Goal: Task Accomplishment & Management: Use online tool/utility

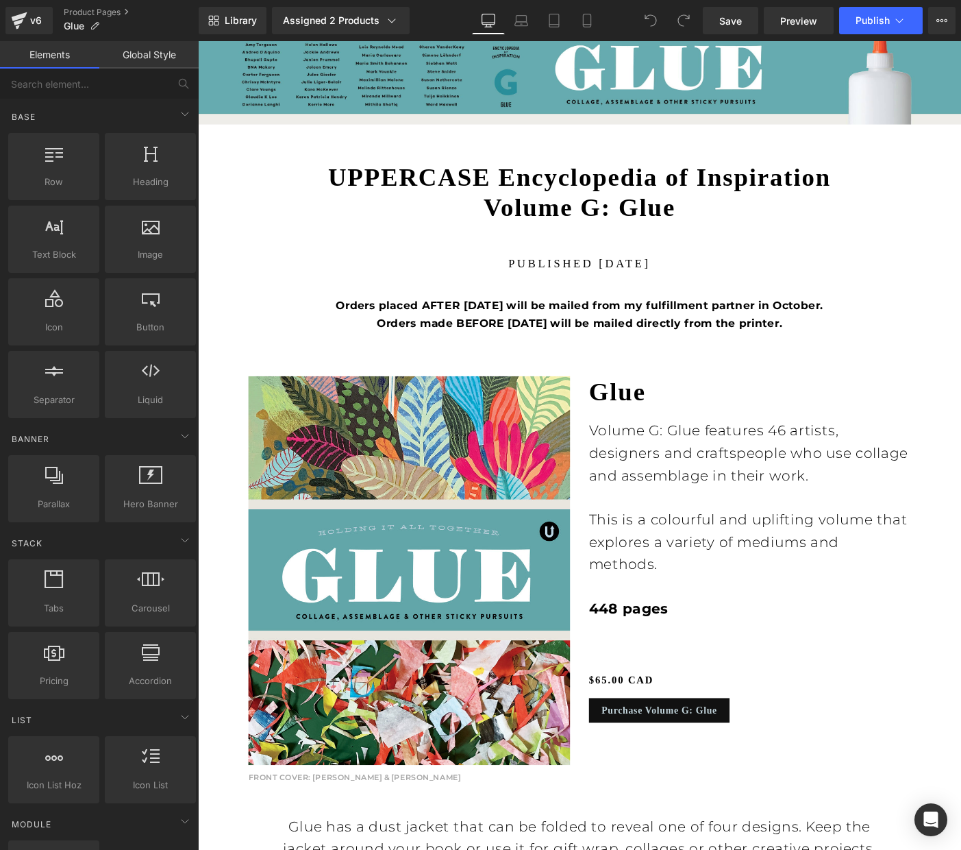
scroll to position [637, 0]
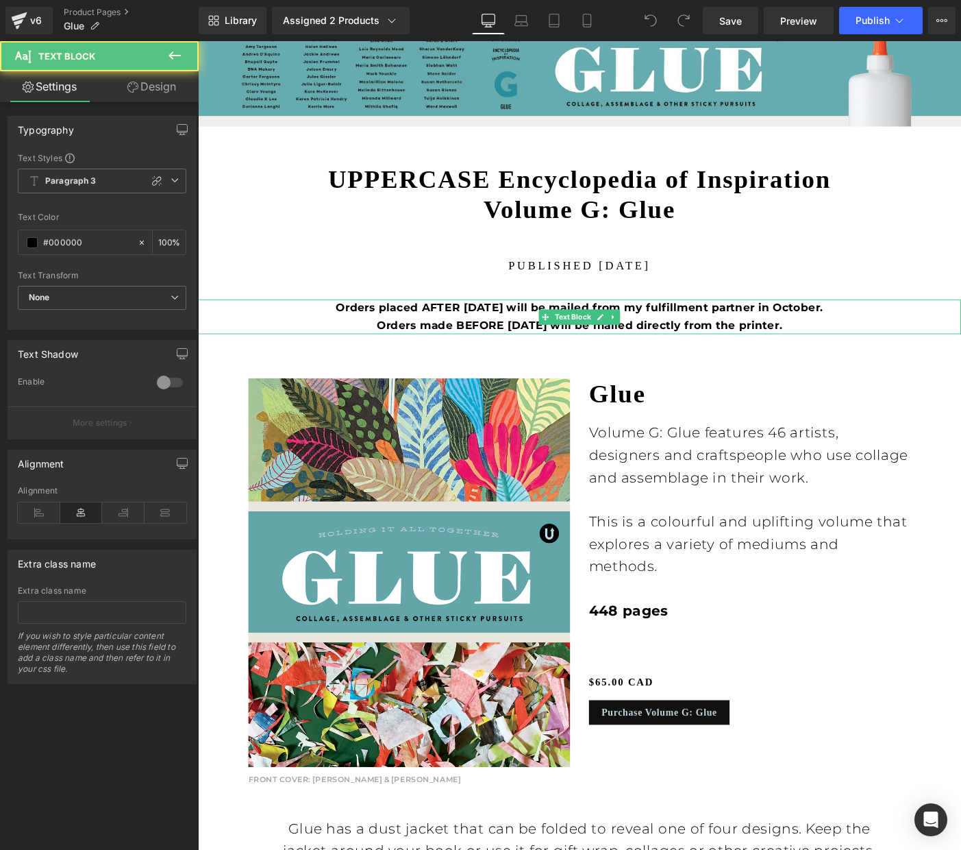
drag, startPoint x: 852, startPoint y: 343, endPoint x: 843, endPoint y: 344, distance: 8.9
click at [851, 343] on p "Orders placed AFTER [DATE] will be mailed from my fulfillment partner in Octobe…" at bounding box center [612, 339] width 829 height 37
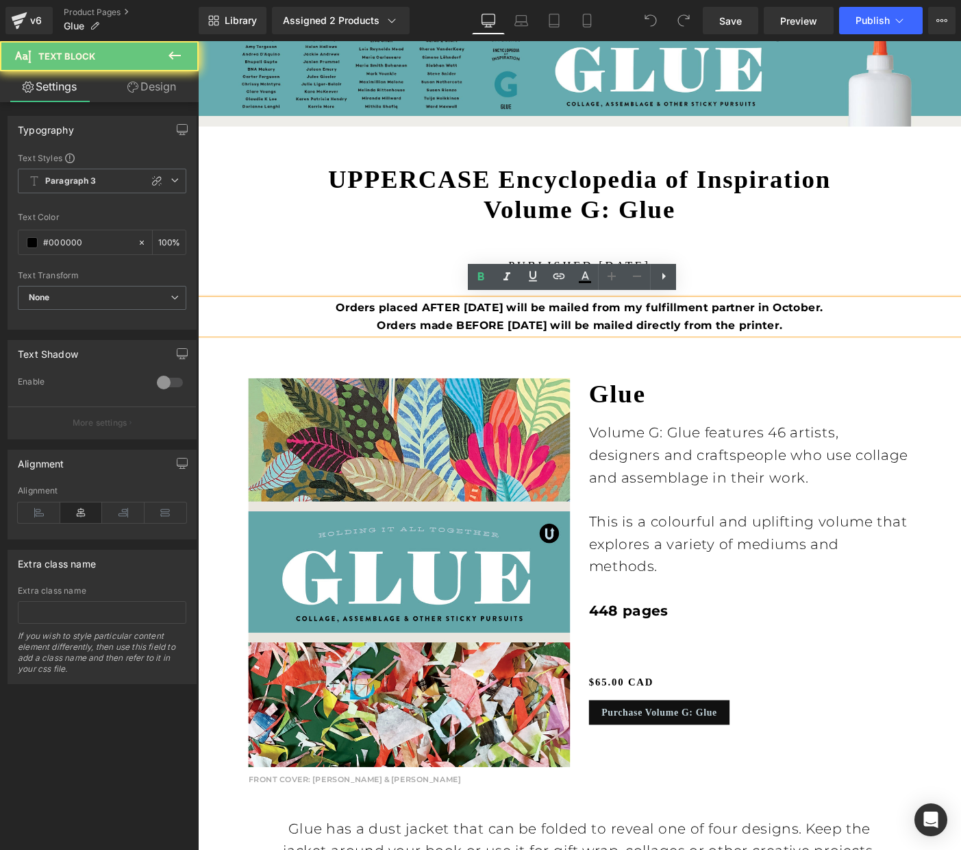
click at [845, 345] on p "Orders placed AFTER [DATE] will be mailed from my fulfillment partner in Octobe…" at bounding box center [612, 339] width 829 height 37
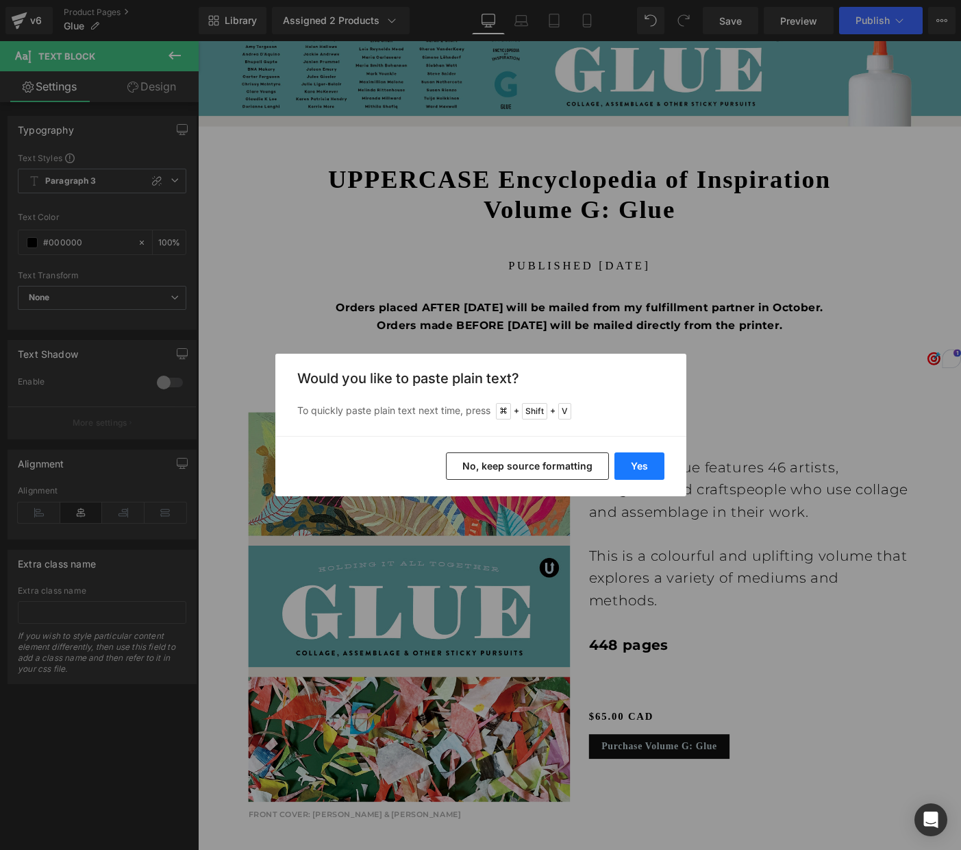
click at [638, 466] on button "Yes" at bounding box center [640, 465] width 50 height 27
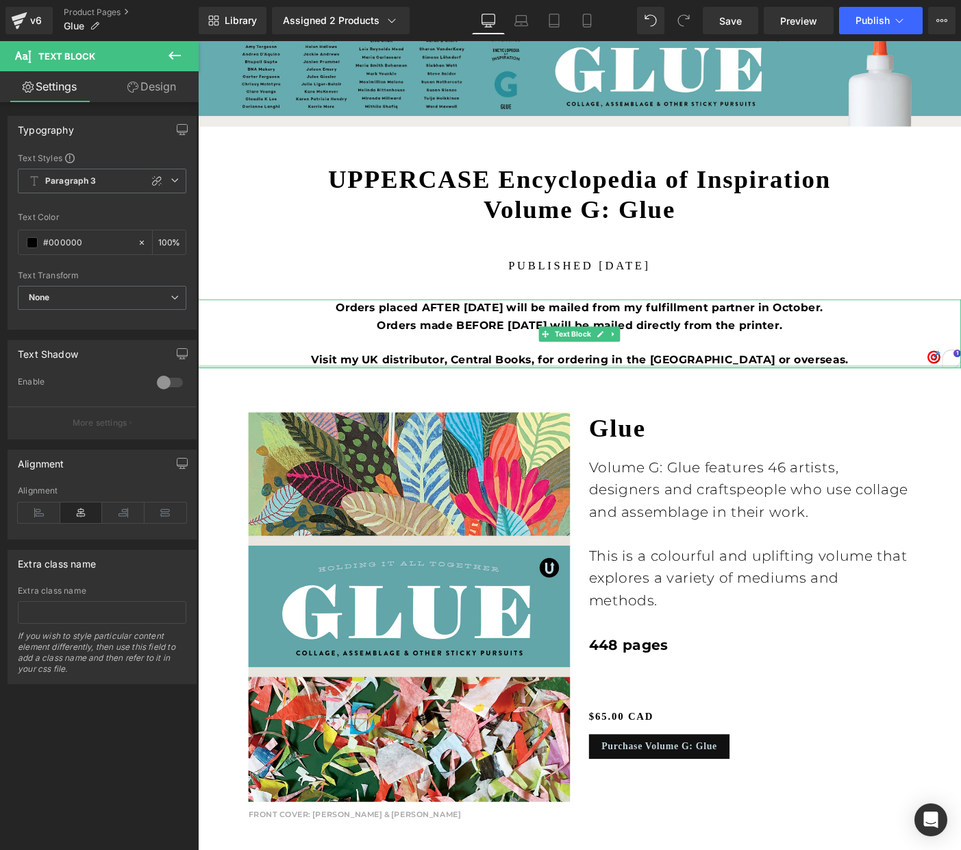
click at [500, 393] on div at bounding box center [612, 394] width 829 height 3
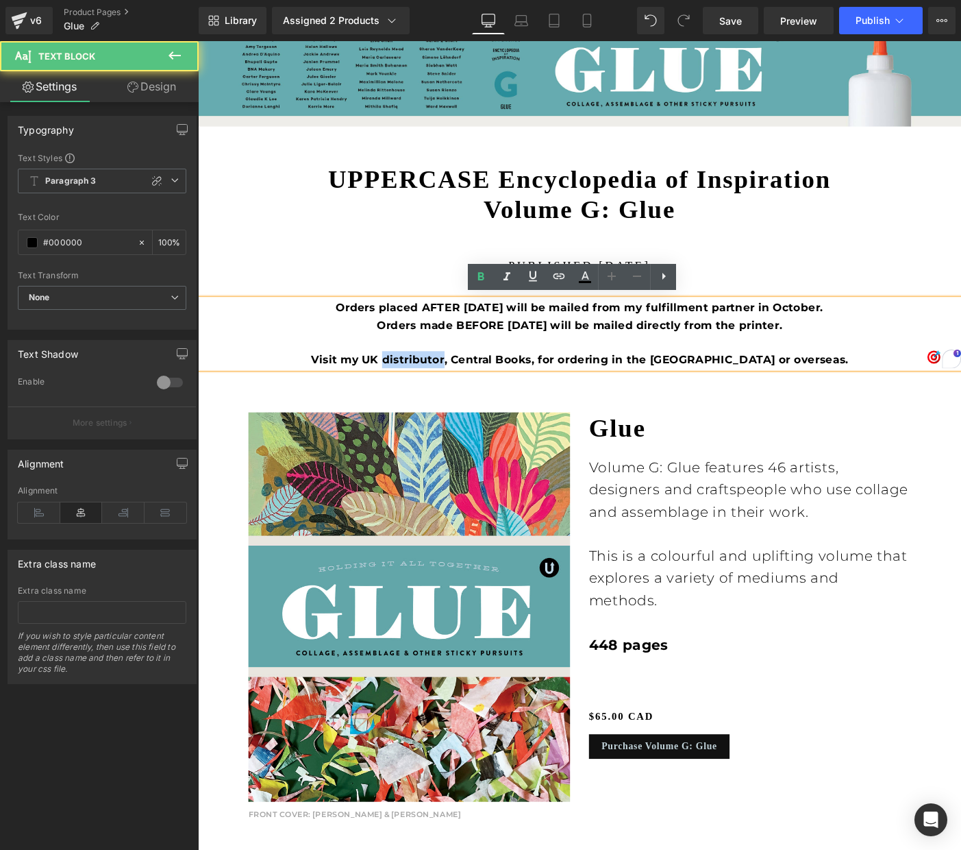
click at [500, 389] on b "Visit my UK distributor, Central Books, for ordering in the [GEOGRAPHIC_DATA] o…" at bounding box center [613, 387] width 584 height 14
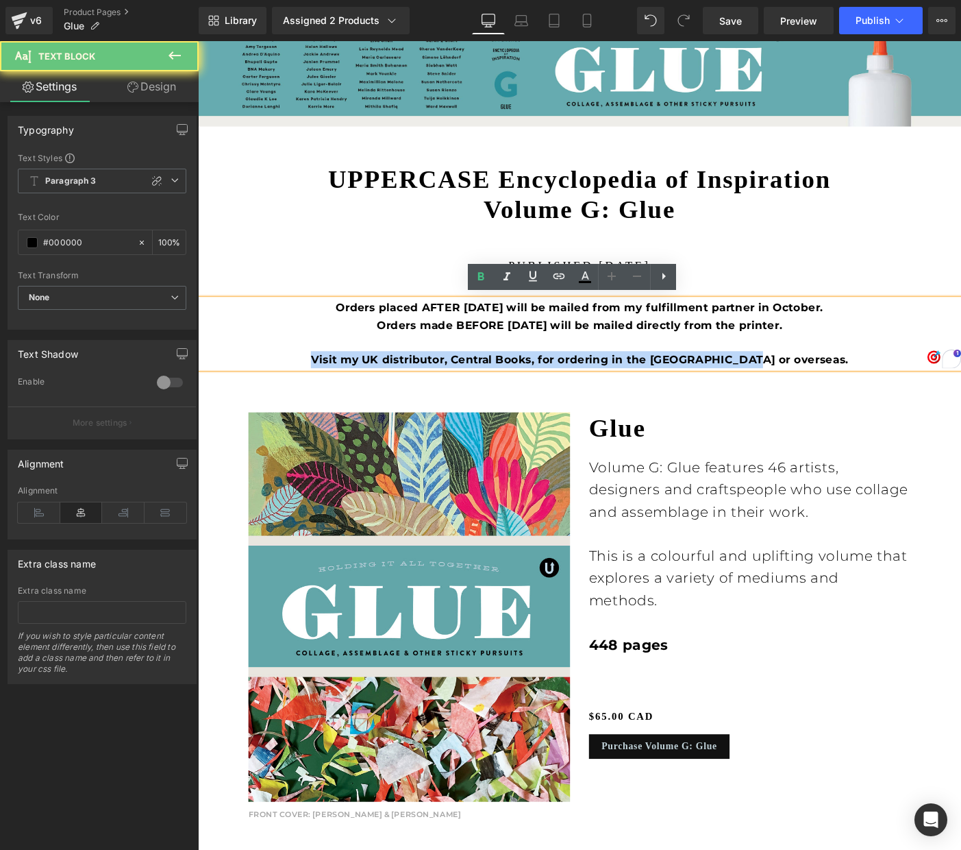
click at [500, 389] on b "Visit my UK distributor, Central Books, for ordering in the [GEOGRAPHIC_DATA] o…" at bounding box center [613, 387] width 584 height 14
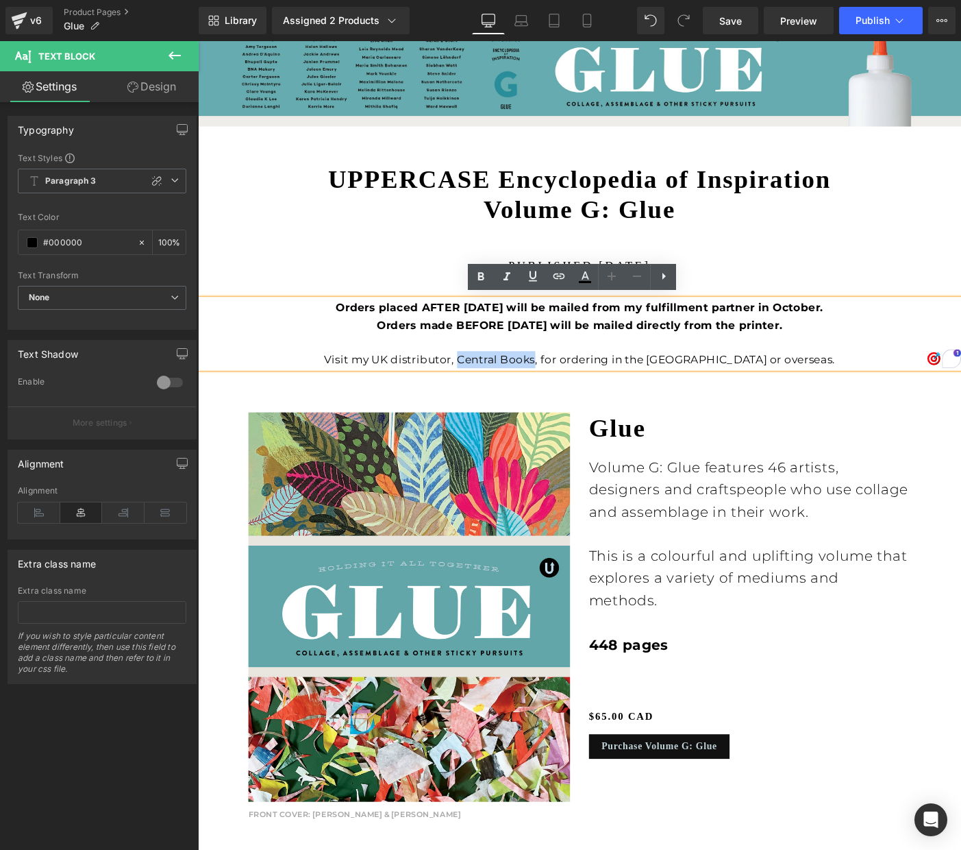
drag, startPoint x: 541, startPoint y: 383, endPoint x: 621, endPoint y: 385, distance: 79.5
click at [621, 385] on p "Visit my UK distributor, Central Books, for ordering in the [GEOGRAPHIC_DATA] o…" at bounding box center [612, 387] width 829 height 18
drag, startPoint x: 599, startPoint y: 386, endPoint x: 562, endPoint y: 381, distance: 37.3
click at [599, 386] on p "Visit my UK distributor, Central Books, for ordering in the [GEOGRAPHIC_DATA] o…" at bounding box center [612, 387] width 829 height 18
drag, startPoint x: 536, startPoint y: 382, endPoint x: 620, endPoint y: 380, distance: 84.3
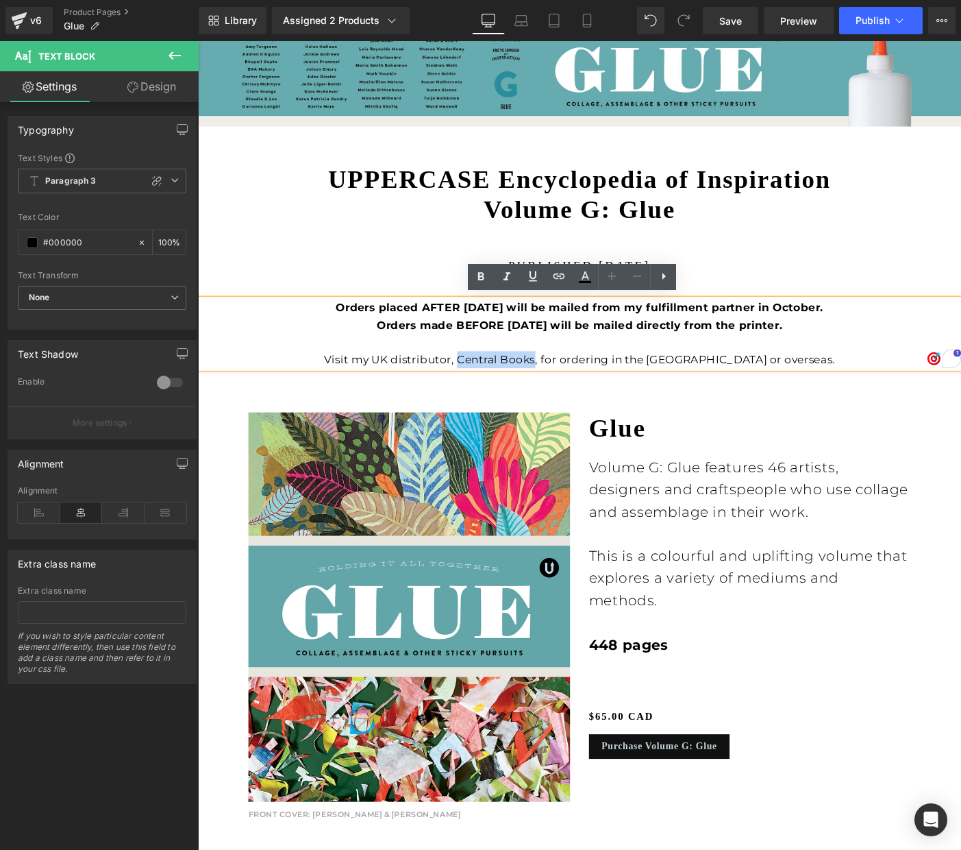
click at [620, 380] on p "Visit my UK distributor, Central Books, for ordering in the [GEOGRAPHIC_DATA] o…" at bounding box center [612, 387] width 829 height 18
click at [533, 280] on icon at bounding box center [533, 276] width 8 height 10
click at [559, 275] on icon at bounding box center [560, 275] width 12 height 5
click at [566, 382] on input "text" at bounding box center [574, 382] width 211 height 34
paste input "[URL][DOMAIN_NAME]"
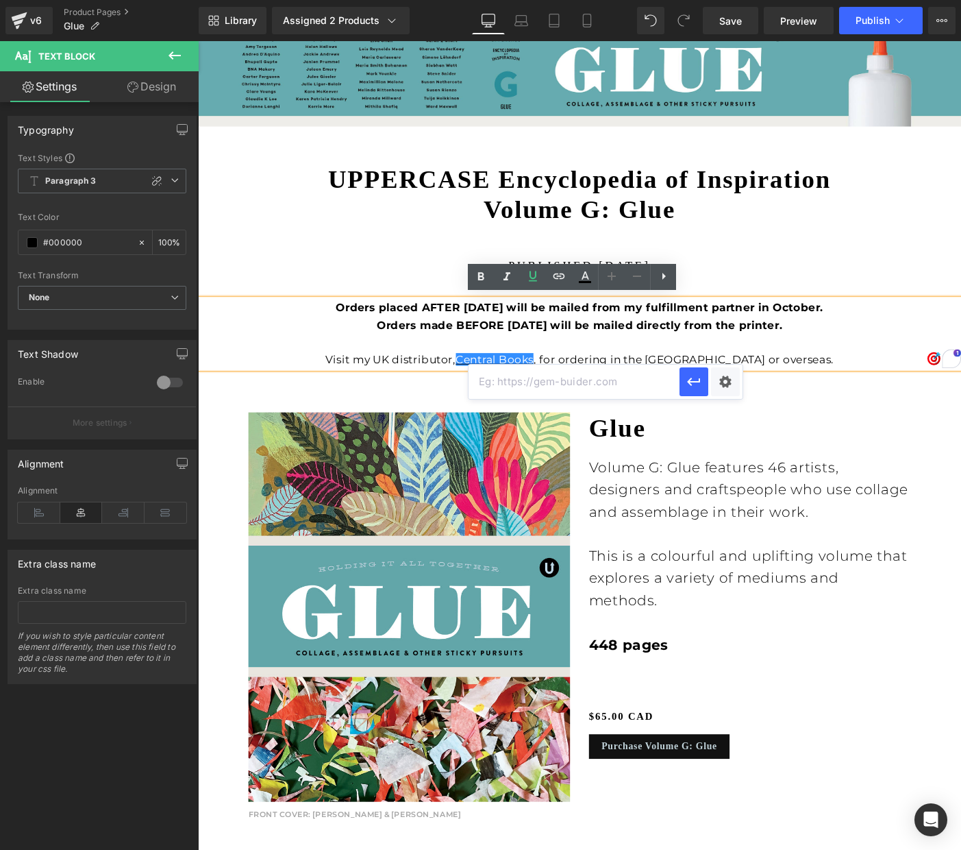
type input "[URL][DOMAIN_NAME]"
click at [724, 0] on div "Text Color Highlight Color #333333 Edit or remove link: Edit - Unlink - Cancel …" at bounding box center [480, 0] width 961 height 0
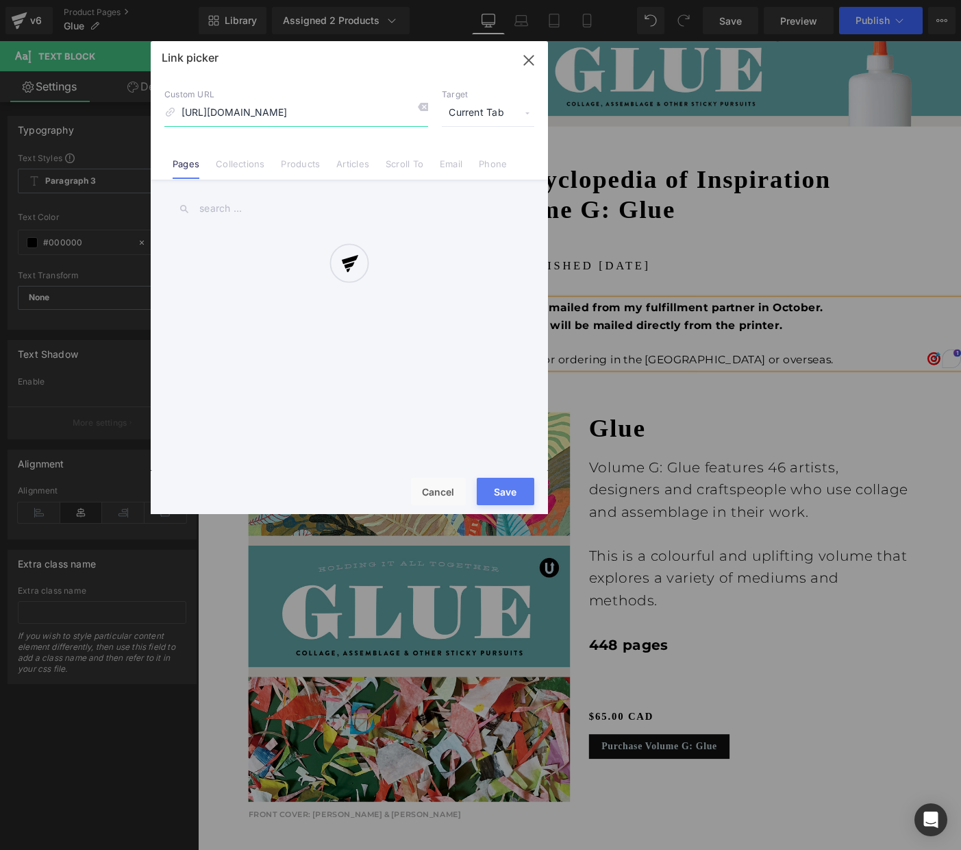
scroll to position [0, 147]
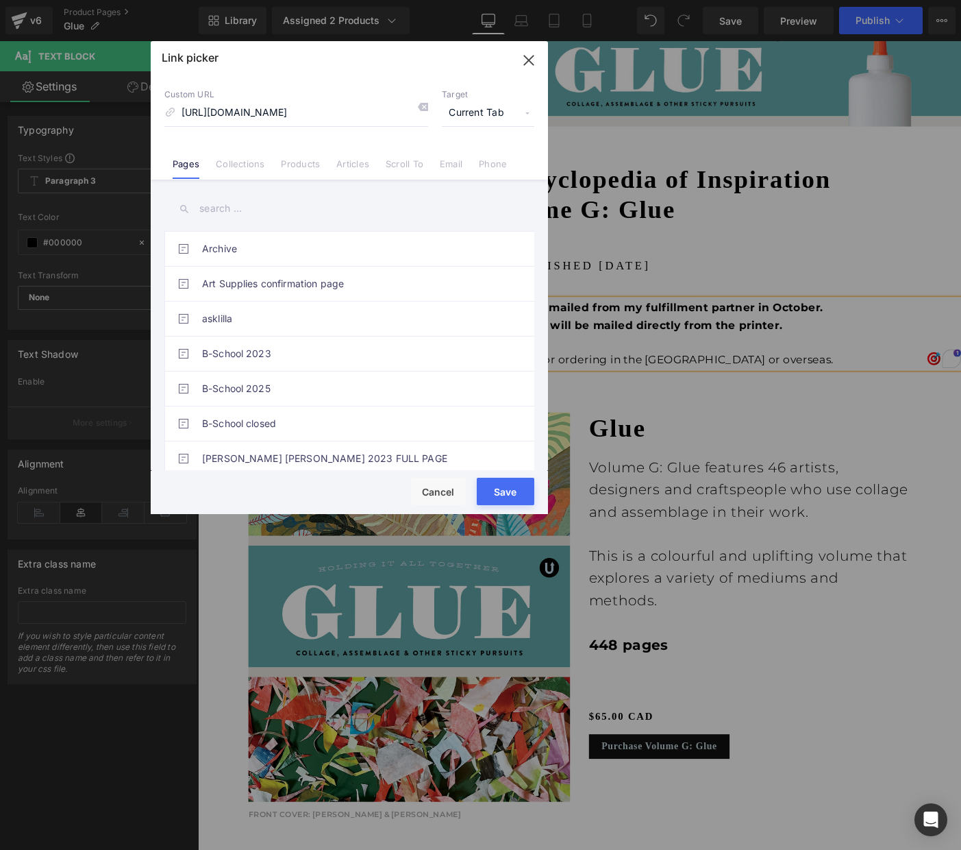
click at [469, 109] on span "Current Tab" at bounding box center [488, 113] width 92 height 26
click at [466, 156] on li "New Tab" at bounding box center [488, 162] width 106 height 24
click at [508, 488] on button "Save" at bounding box center [506, 491] width 58 height 27
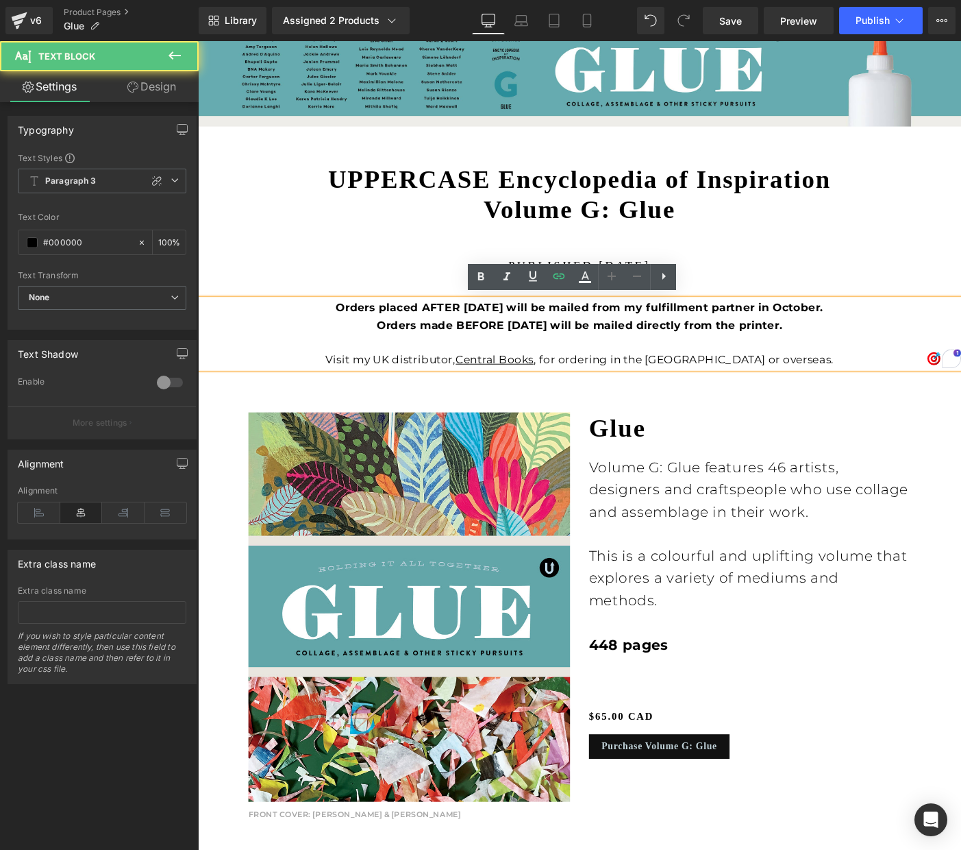
click at [800, 386] on p "Visit my UK distributor, Central Books , for ordering in the [GEOGRAPHIC_DATA] …" at bounding box center [612, 387] width 829 height 18
click at [850, 384] on p "Visit my UK distributor, Central Books , for ordering in the [GEOGRAPHIC_DATA] …" at bounding box center [612, 387] width 829 height 18
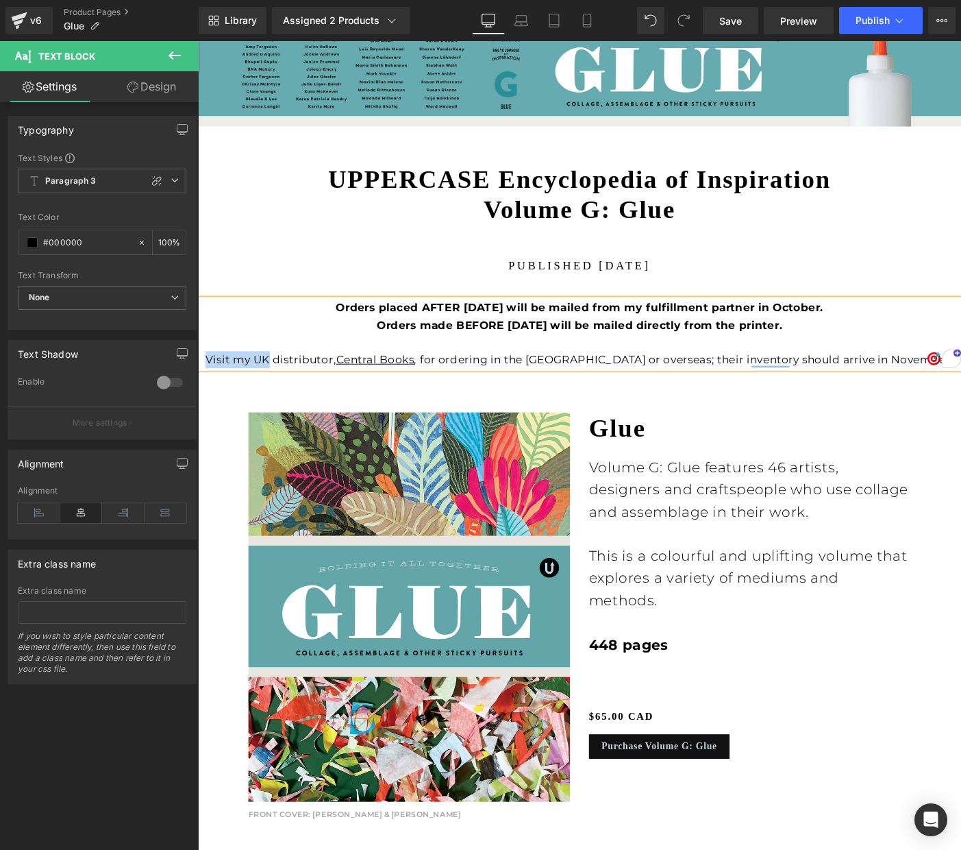
drag, startPoint x: 262, startPoint y: 383, endPoint x: 328, endPoint y: 382, distance: 66.5
click at [328, 382] on p "Visit my UK distributor, Central Books , for ordering in the [GEOGRAPHIC_DATA] …" at bounding box center [612, 387] width 829 height 18
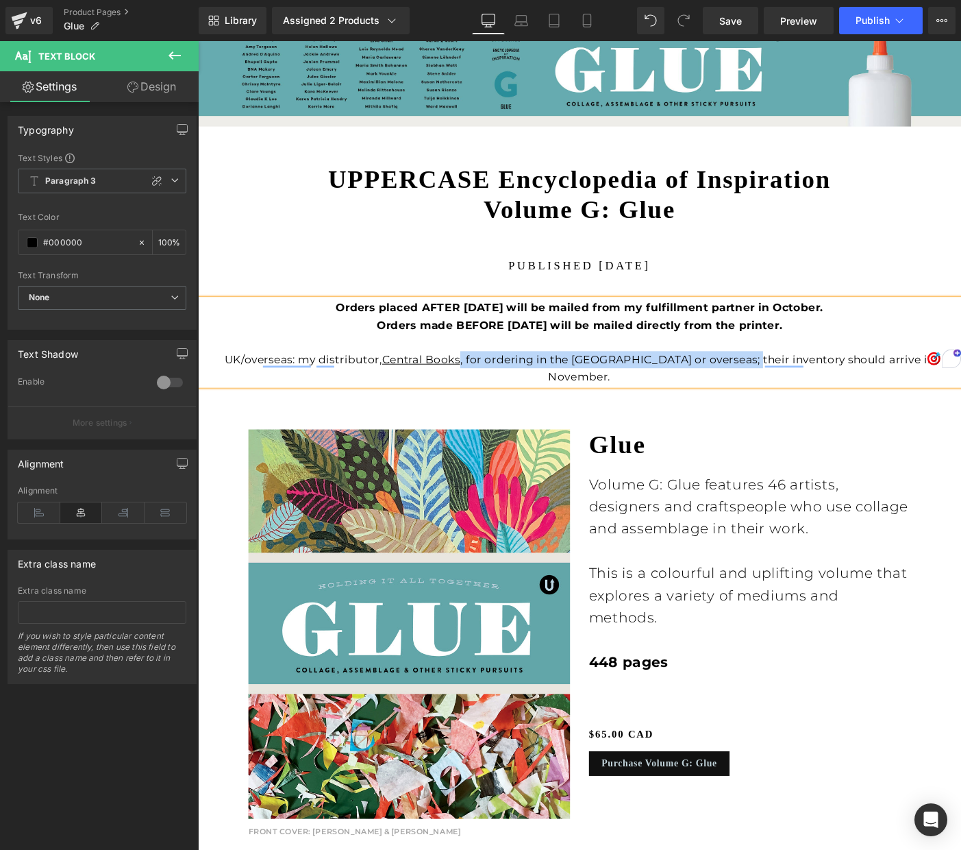
drag, startPoint x: 504, startPoint y: 382, endPoint x: 809, endPoint y: 378, distance: 305.6
click at [809, 378] on p "UK/overseas: my distributor, Central Books , for ordering in the [GEOGRAPHIC_DA…" at bounding box center [612, 396] width 829 height 37
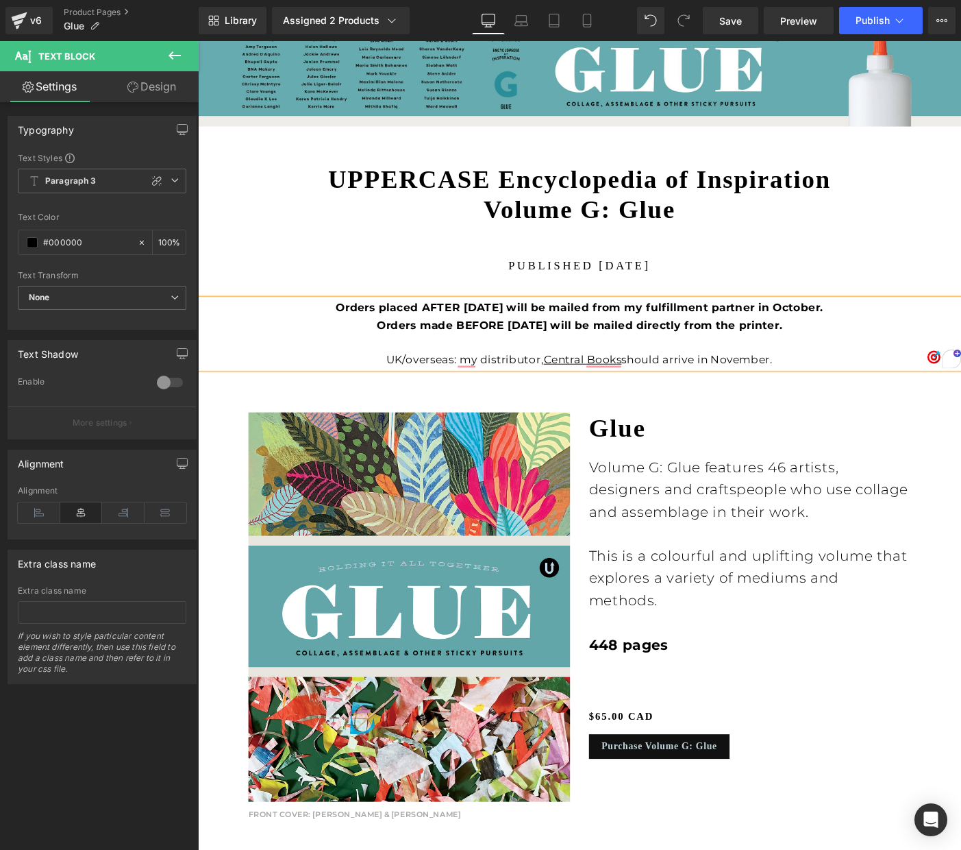
click at [684, 383] on p "UK/overseas: my distributor, Central Books should arrive in November." at bounding box center [612, 387] width 829 height 18
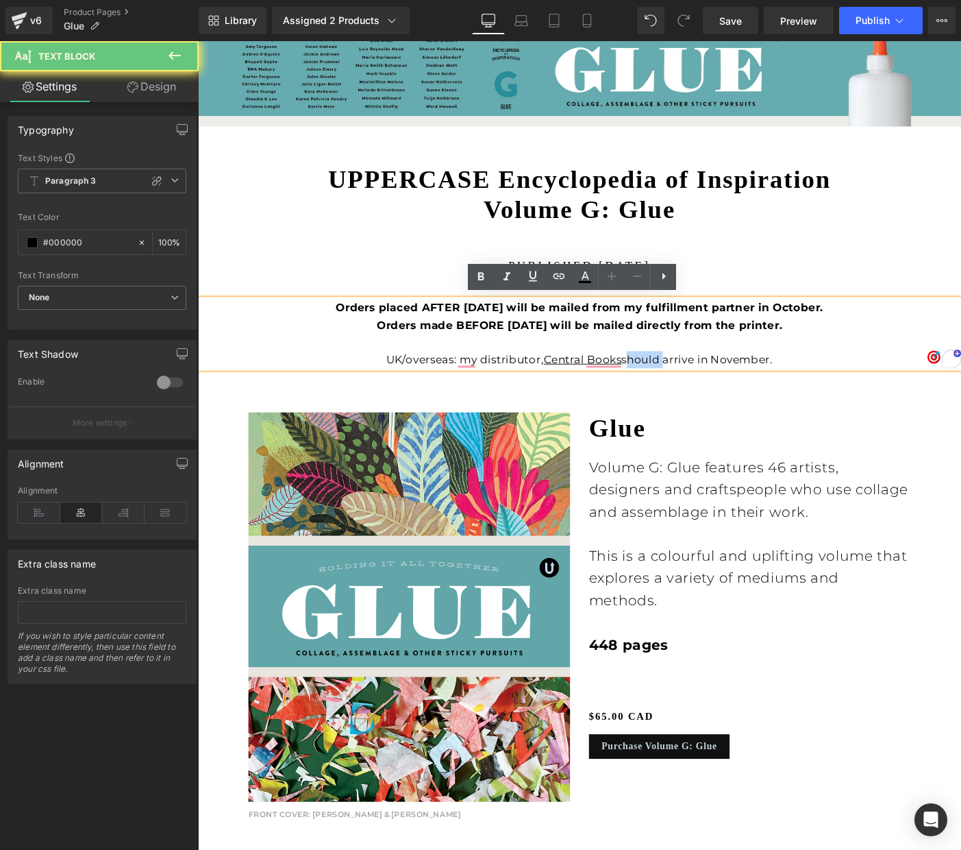
click at [684, 383] on p "UK/overseas: my distributor, Central Books should arrive in November." at bounding box center [612, 387] width 829 height 18
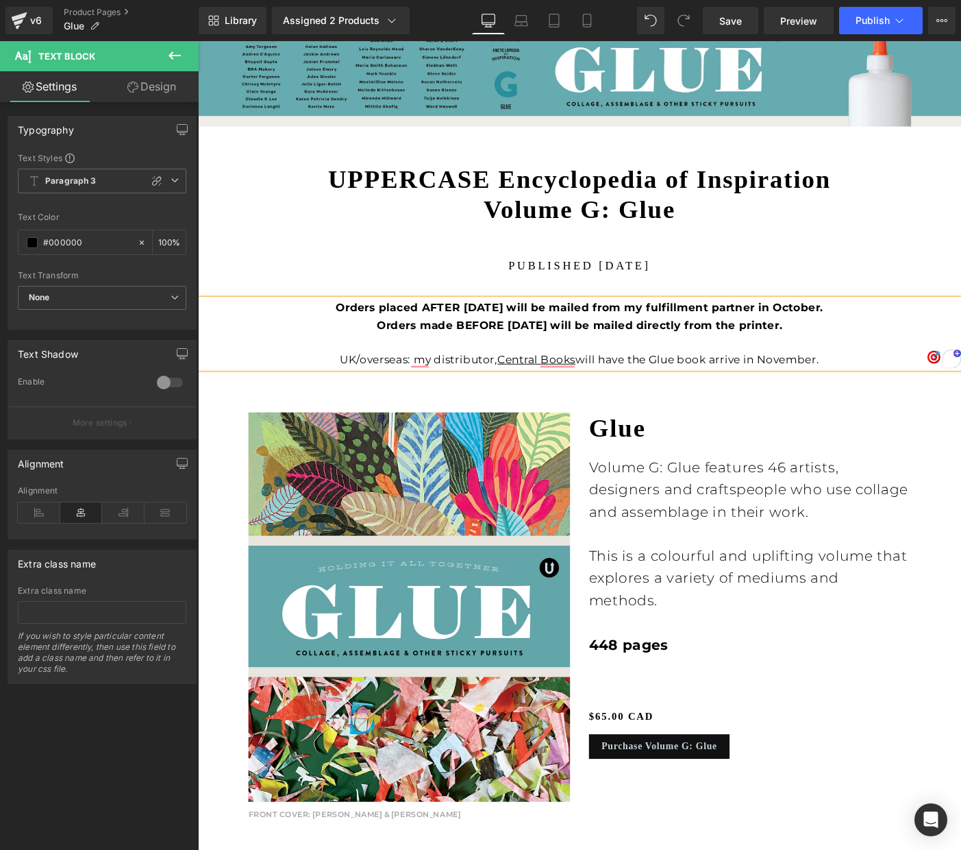
click at [776, 383] on p "UK/overseas: my distributor, Central Books will have the Glue book arrive in No…" at bounding box center [612, 387] width 829 height 18
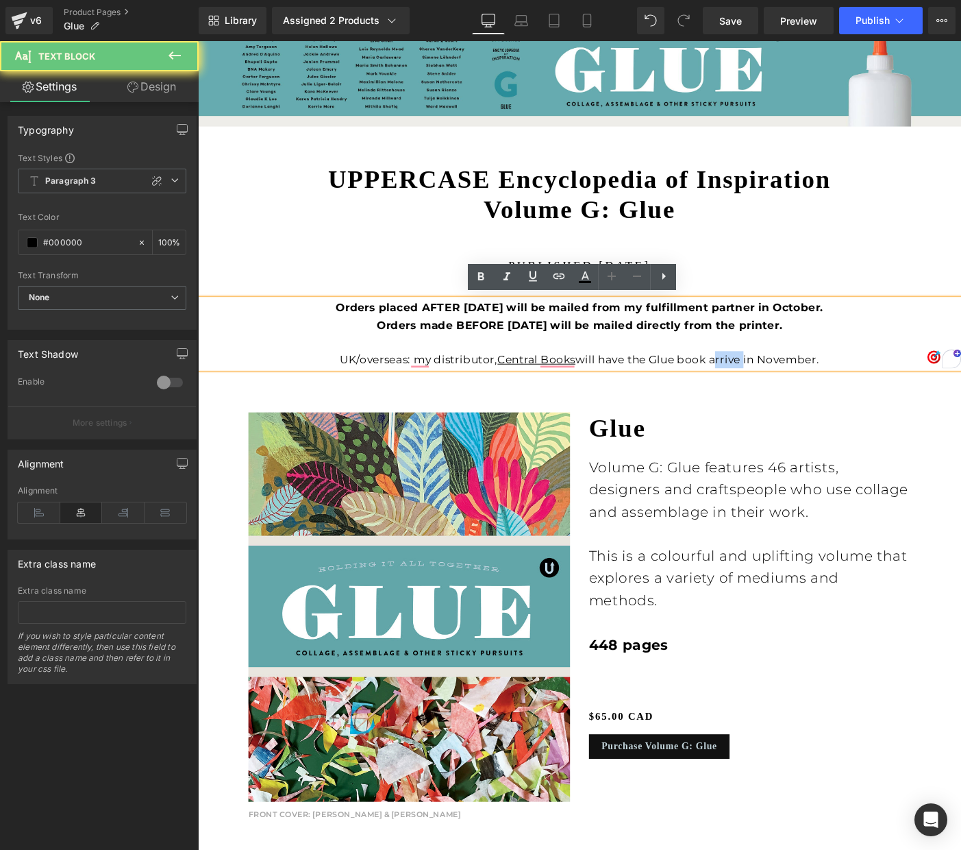
click at [776, 383] on p "UK/overseas: my distributor, Central Books will have the Glue book arrive in No…" at bounding box center [612, 387] width 829 height 18
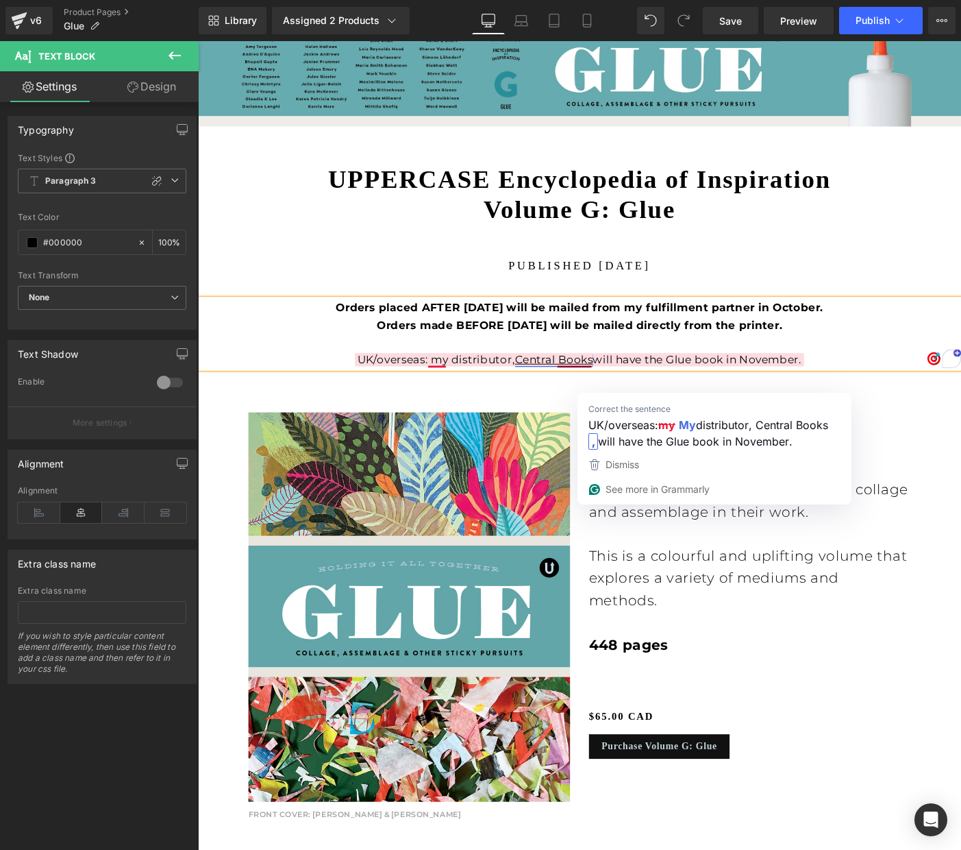
click at [625, 384] on link "Central Books" at bounding box center [585, 387] width 85 height 14
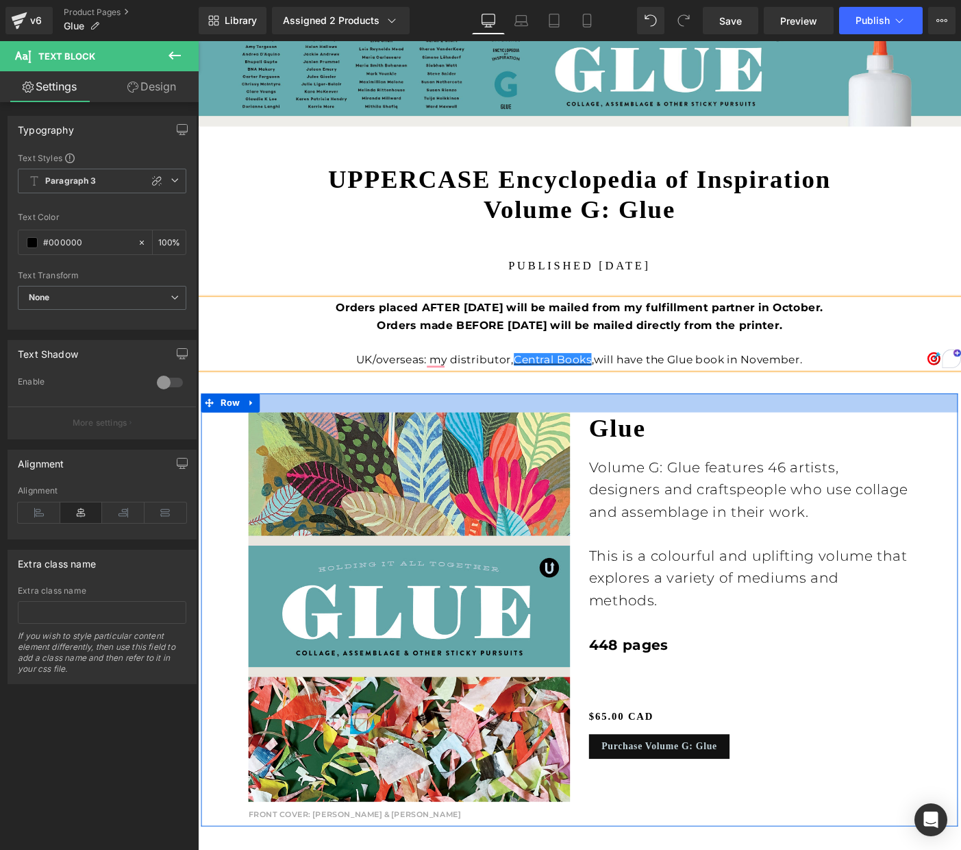
scroll to position [639, 0]
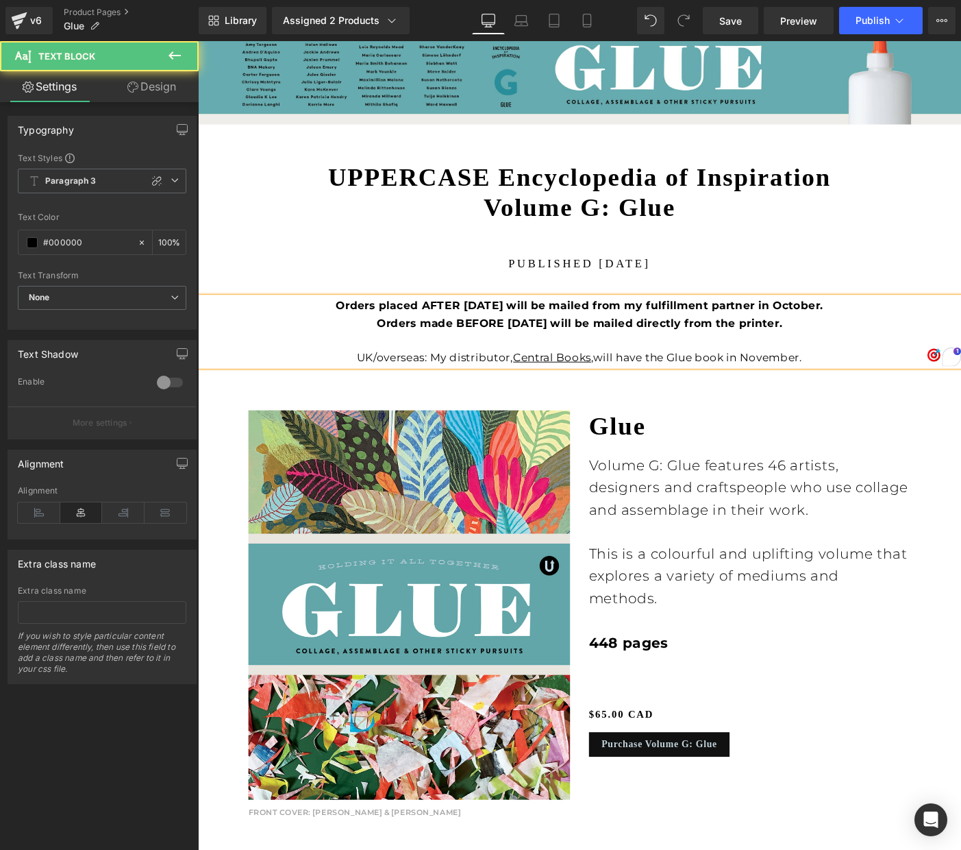
click at [389, 380] on p "UK/overseas: My distributor, Central Books , will have the Glue book in Novembe…" at bounding box center [612, 384] width 829 height 18
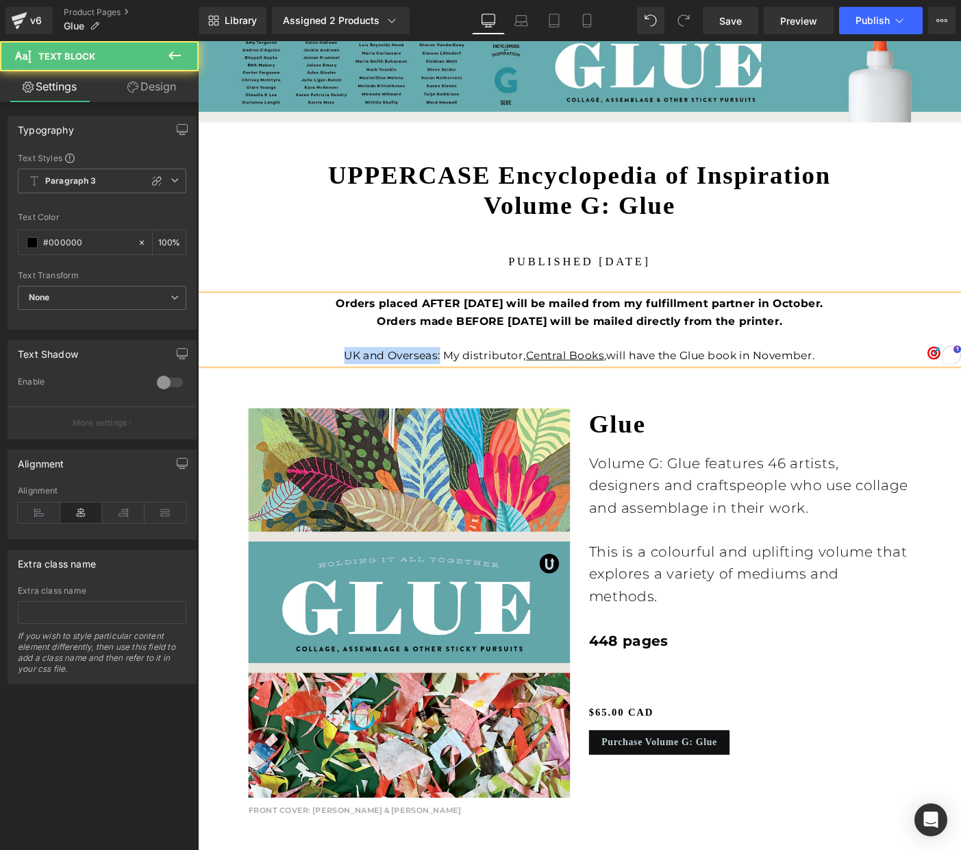
drag, startPoint x: 460, startPoint y: 380, endPoint x: 352, endPoint y: 380, distance: 108.3
click at [352, 380] on p "UK and Overseas: My distributor, Central Books , will have the Glue book in Nov…" at bounding box center [612, 382] width 829 height 18
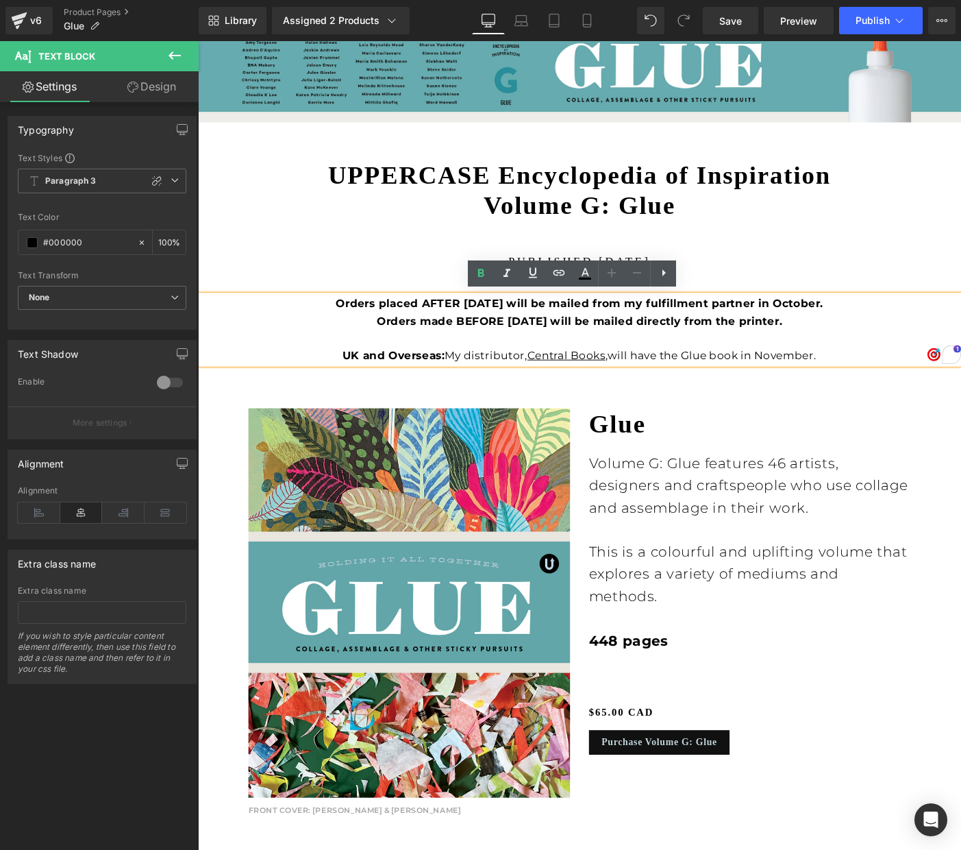
click at [467, 377] on p "UK and Overseas: My distributor, Central Books , will have the Glue book in Nov…" at bounding box center [612, 382] width 829 height 18
click at [348, 376] on p "UK and Overseas: My distributor, Central Books , will have the Glue book in Nov…" at bounding box center [612, 382] width 829 height 18
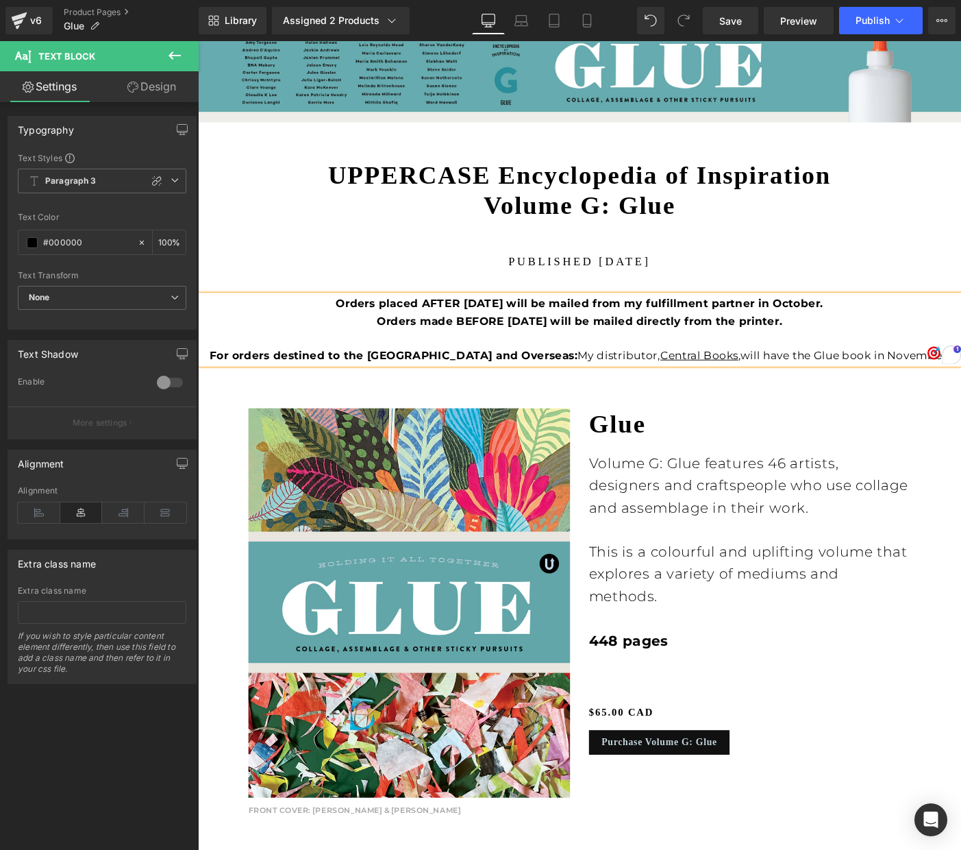
click at [292, 380] on strong "For orders destined to the [GEOGRAPHIC_DATA] and Overseas:" at bounding box center [410, 382] width 400 height 14
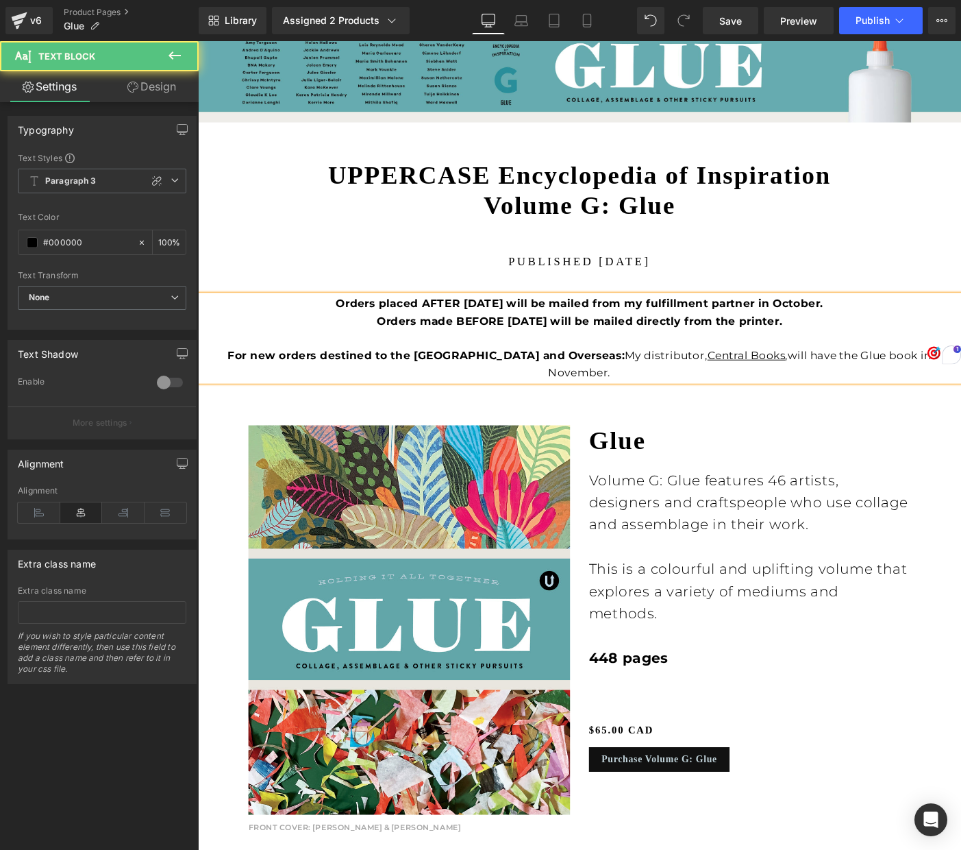
click at [568, 380] on p "For new orders destined to the [GEOGRAPHIC_DATA] and Overseas: My distributor, …" at bounding box center [612, 391] width 829 height 37
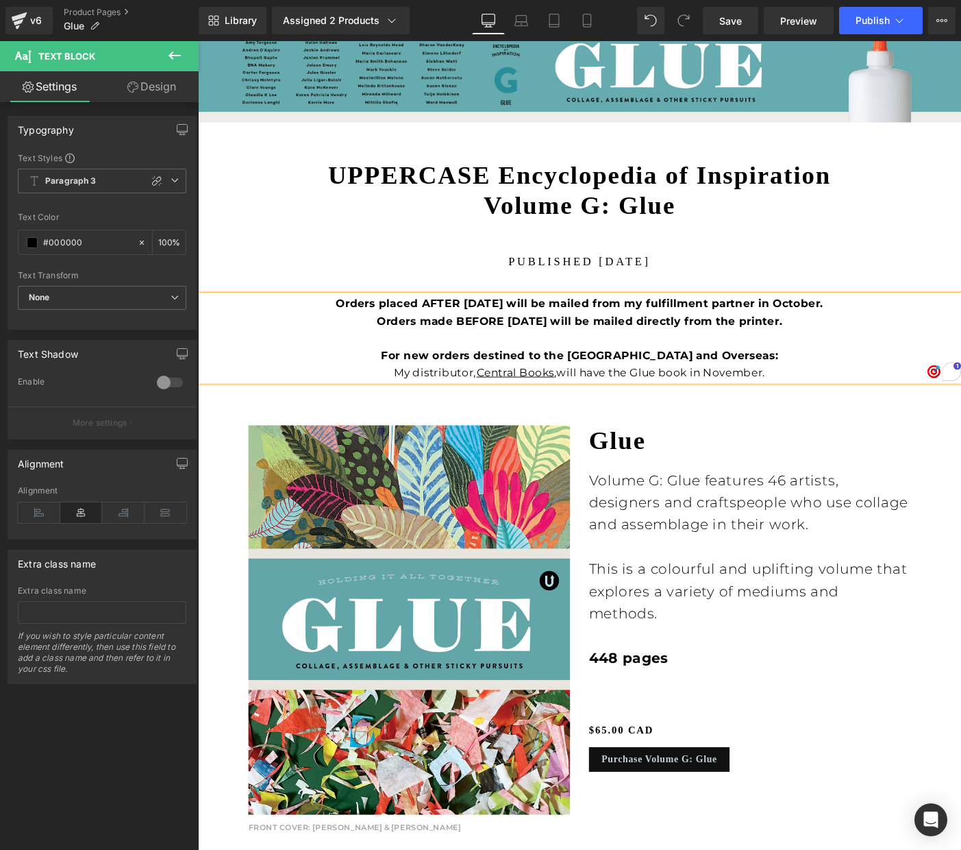
click at [567, 378] on strong "For new orders destined to the [GEOGRAPHIC_DATA] and Overseas:" at bounding box center [612, 382] width 431 height 14
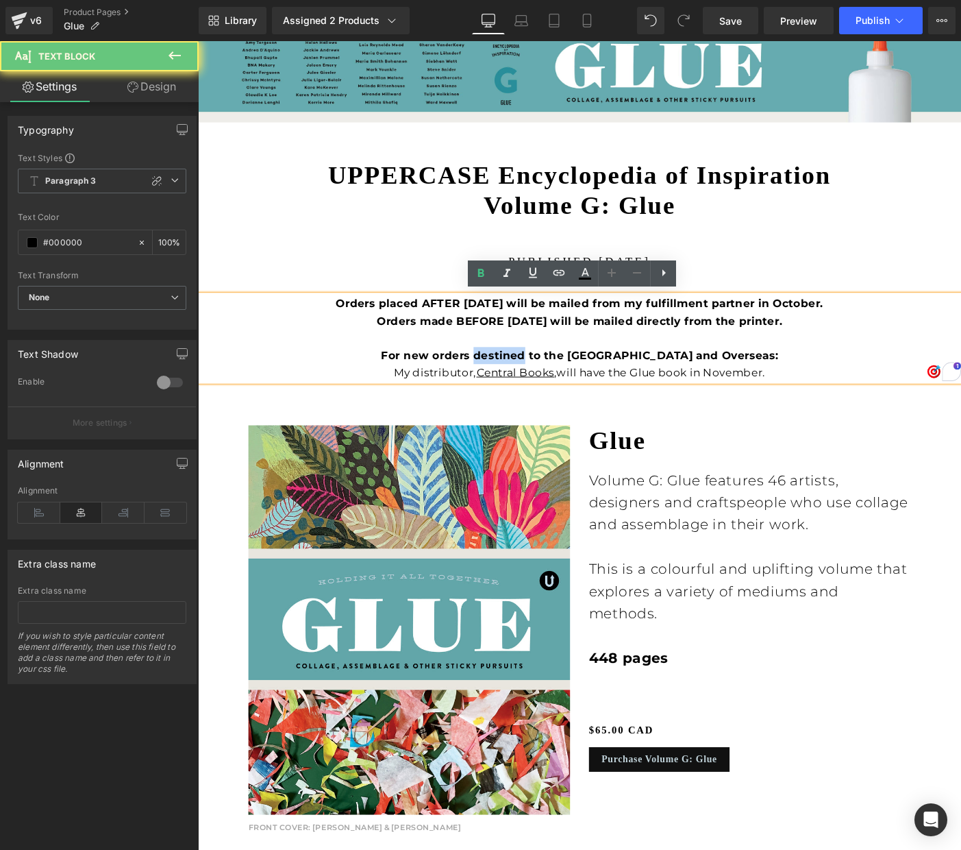
click at [567, 378] on strong "For new orders destined to the [GEOGRAPHIC_DATA] and Overseas:" at bounding box center [612, 382] width 431 height 14
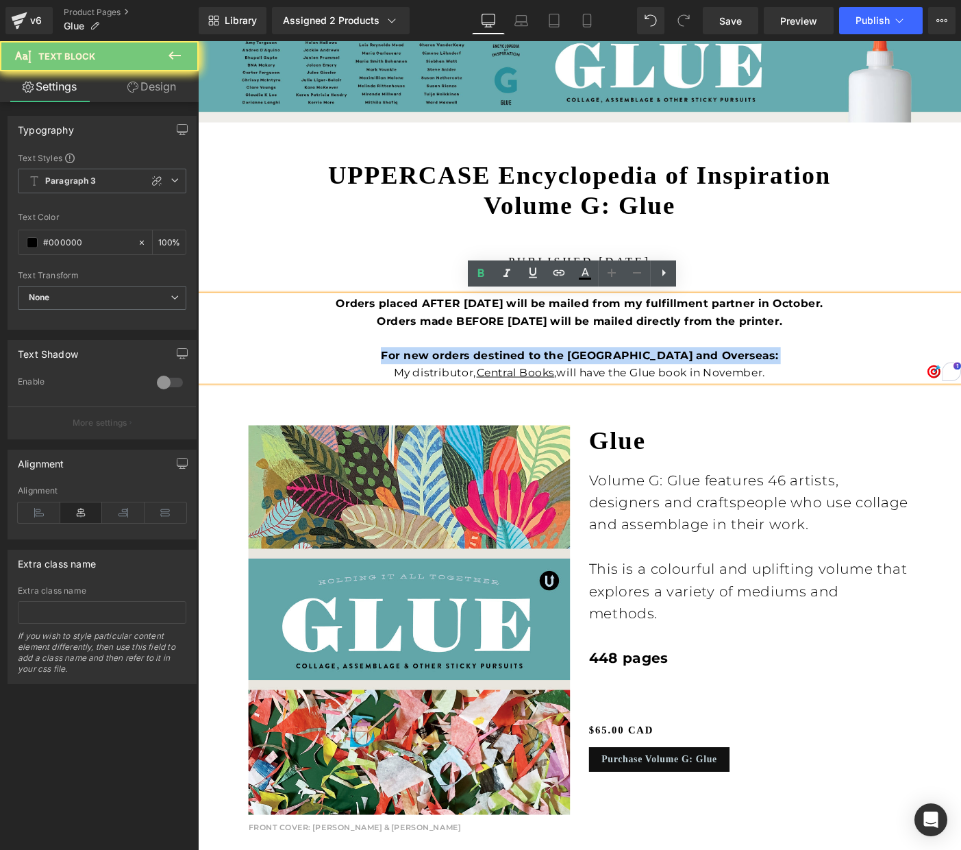
click at [567, 378] on strong "For new orders destined to the [GEOGRAPHIC_DATA] and Overseas:" at bounding box center [612, 382] width 431 height 14
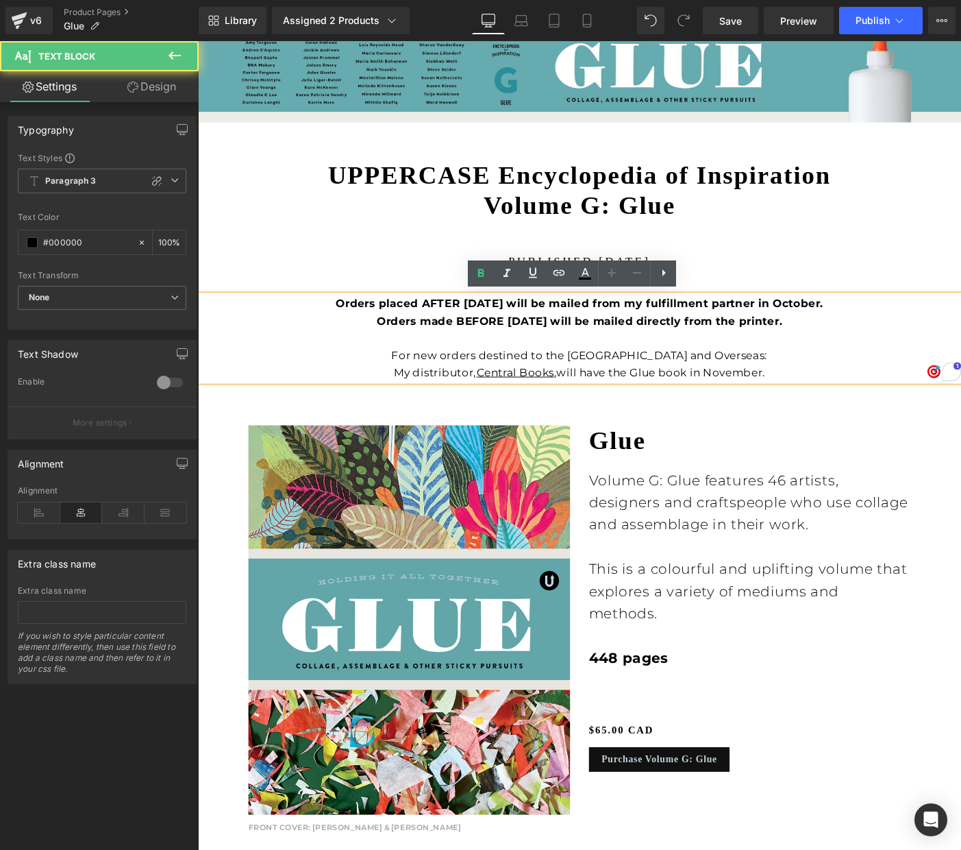
click at [869, 395] on p "For new orders destined to the [GEOGRAPHIC_DATA] and Overseas: My distributor, …" at bounding box center [612, 391] width 829 height 37
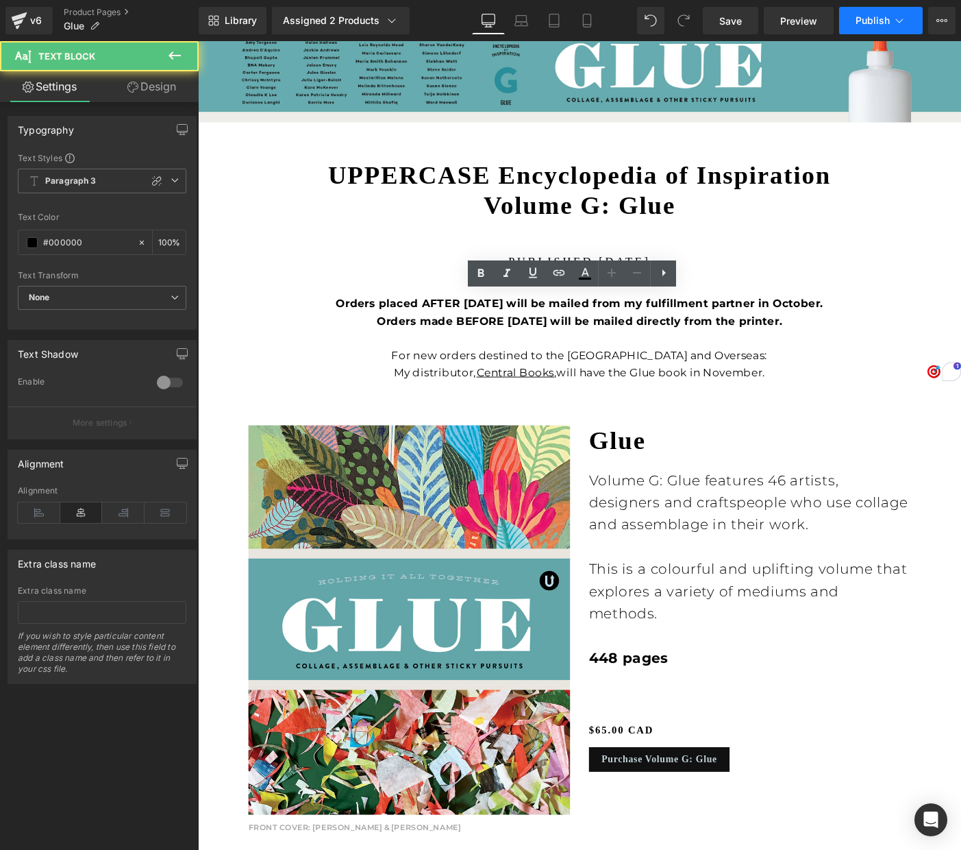
click at [868, 23] on span "Publish" at bounding box center [873, 20] width 34 height 11
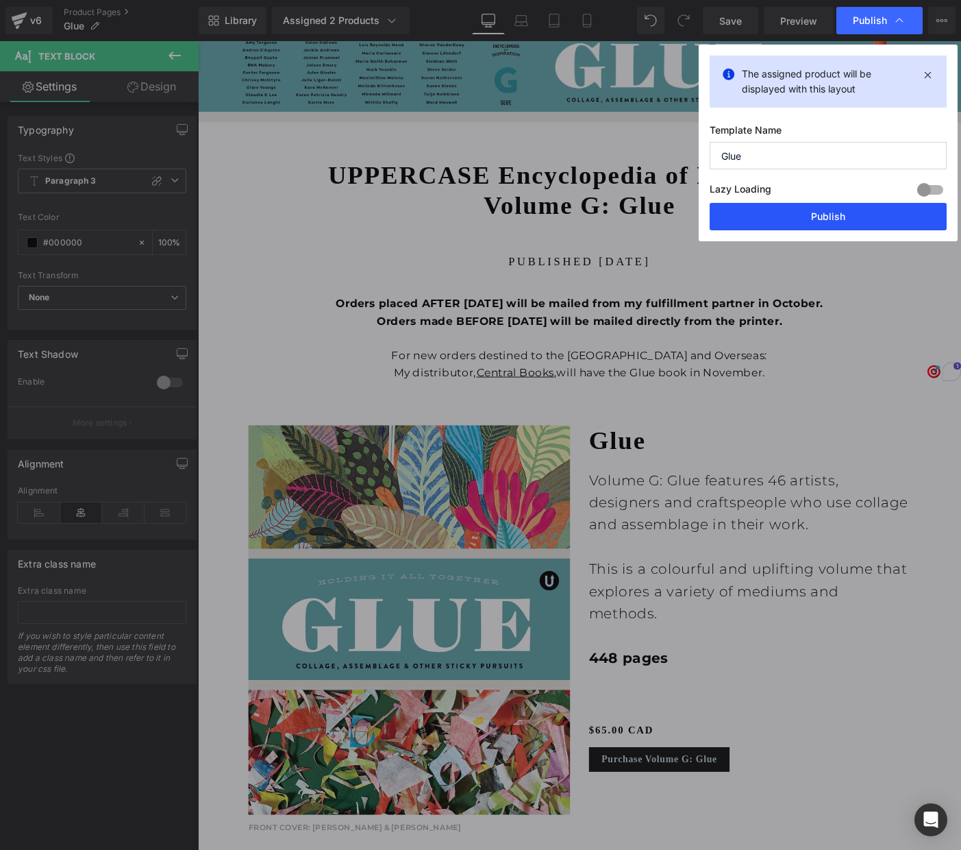
click at [819, 221] on button "Publish" at bounding box center [828, 216] width 237 height 27
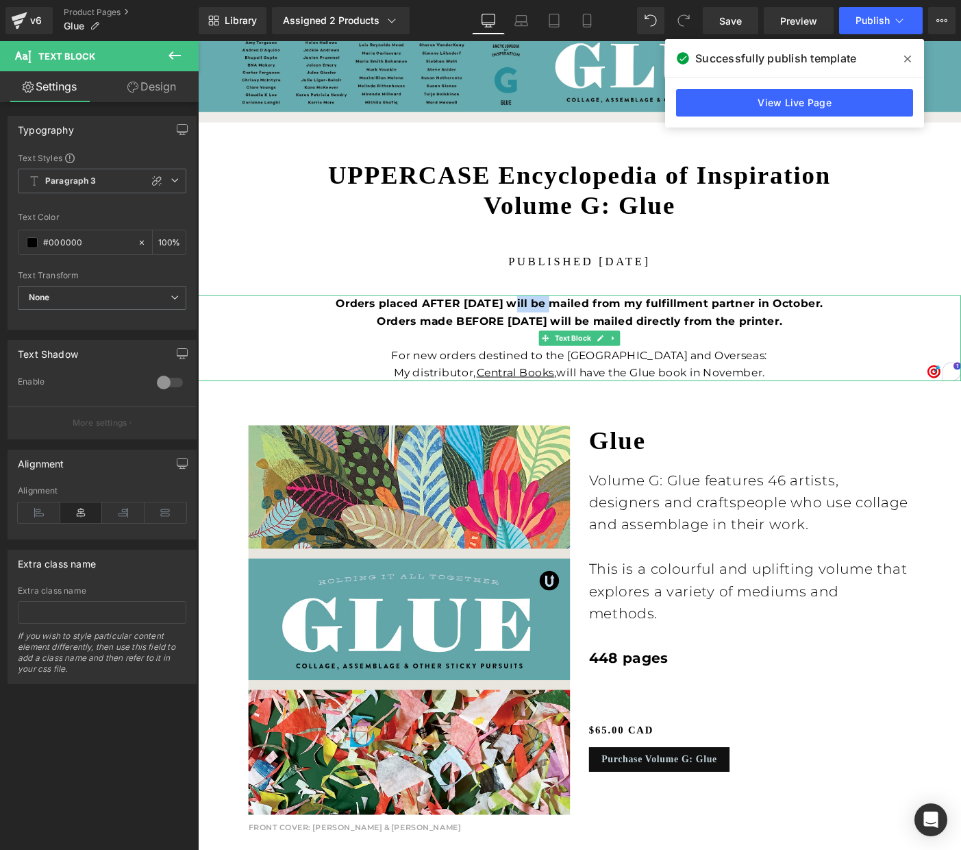
drag, startPoint x: 535, startPoint y: 323, endPoint x: 574, endPoint y: 323, distance: 39.1
click at [574, 323] on strong "Orders placed AFTER [DATE] will be mailed from my fulfillment partner in Octobe…" at bounding box center [612, 335] width 529 height 32
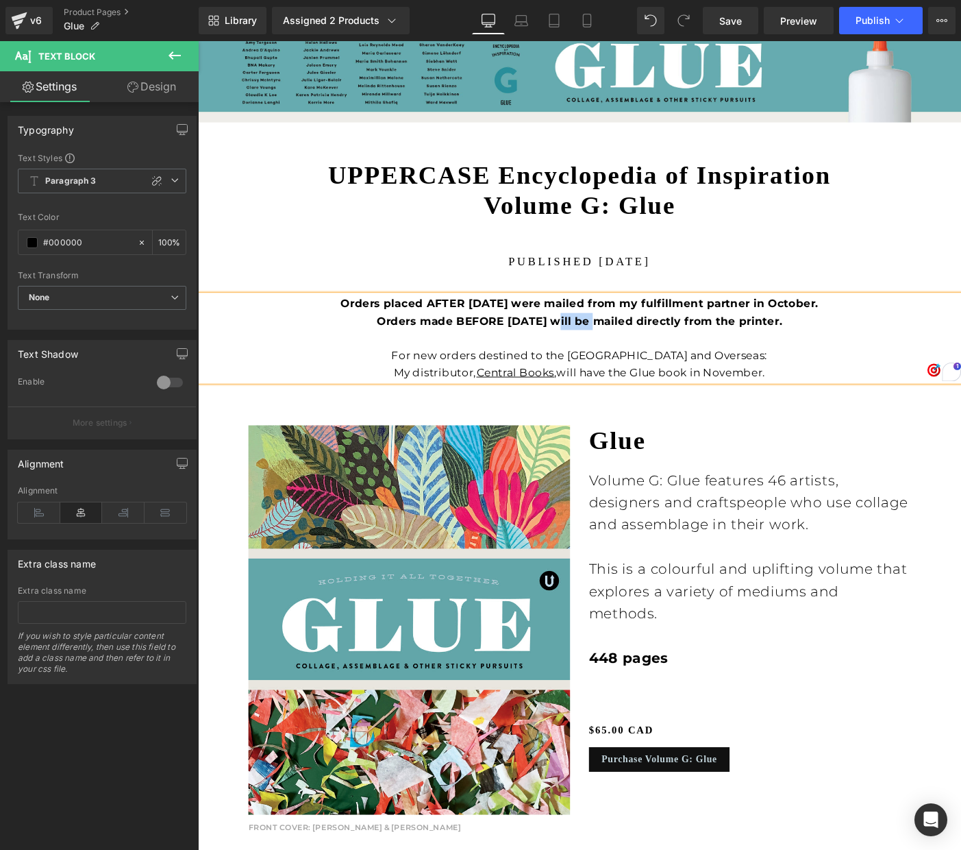
drag, startPoint x: 580, startPoint y: 342, endPoint x: 621, endPoint y: 341, distance: 41.1
click at [621, 341] on strong "Orders placed AFTER [DATE] were mailed from my fulfillment partner in October. …" at bounding box center [612, 335] width 519 height 32
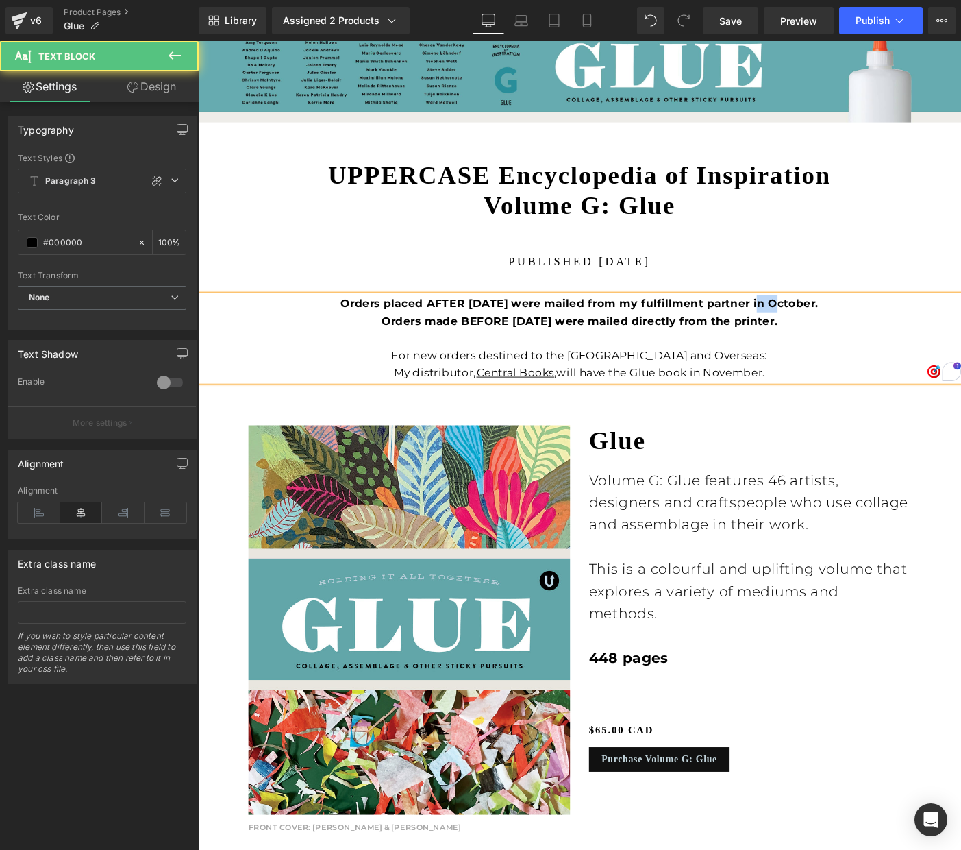
drag, startPoint x: 802, startPoint y: 322, endPoint x: 817, endPoint y: 320, distance: 14.5
click at [817, 320] on strong "Orders placed AFTER [DATE] were mailed from my fulfillment partner in October. …" at bounding box center [612, 335] width 519 height 32
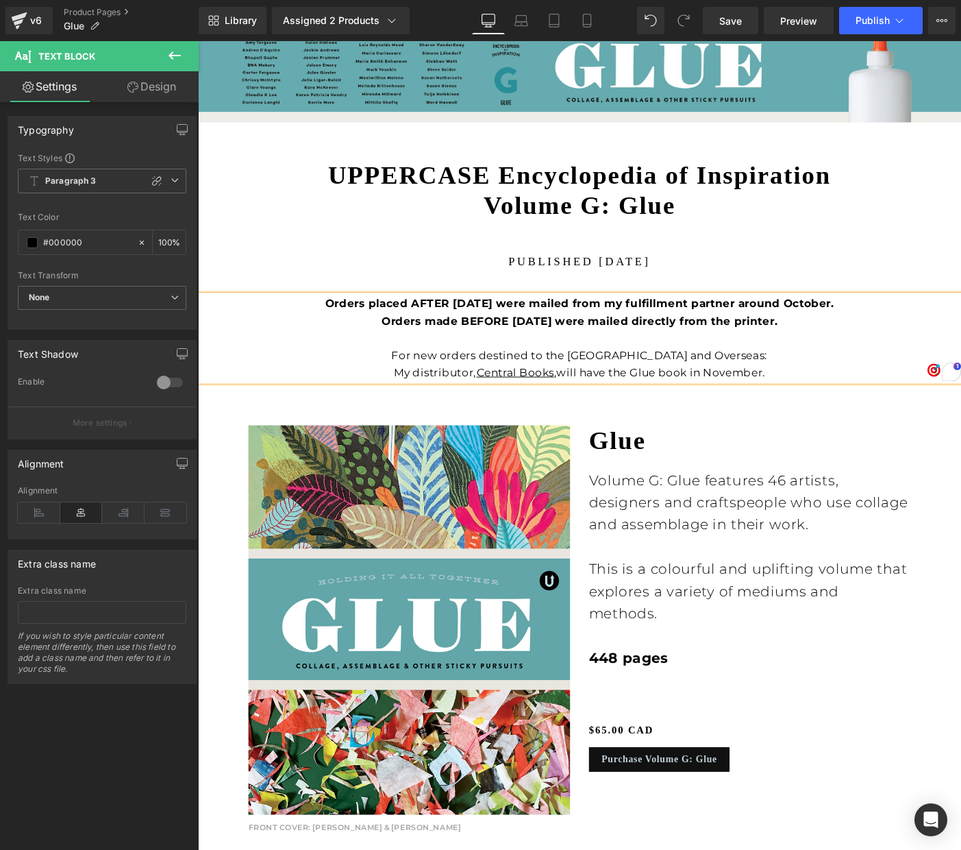
click at [885, 321] on strong "Orders placed AFTER [DATE] were mailed from my fulfillment partner around Octob…" at bounding box center [612, 335] width 552 height 32
click at [929, 324] on p "Orders placed AFTER [DATE] were mailed from my fulfillment partner around [DATE…" at bounding box center [612, 335] width 829 height 37
drag, startPoint x: 723, startPoint y: 322, endPoint x: 950, endPoint y: 323, distance: 226.8
click at [954, 323] on p "Orders placed AFTER [DATE] were mailed from my fulfillment partner around [DATE…" at bounding box center [612, 335] width 829 height 37
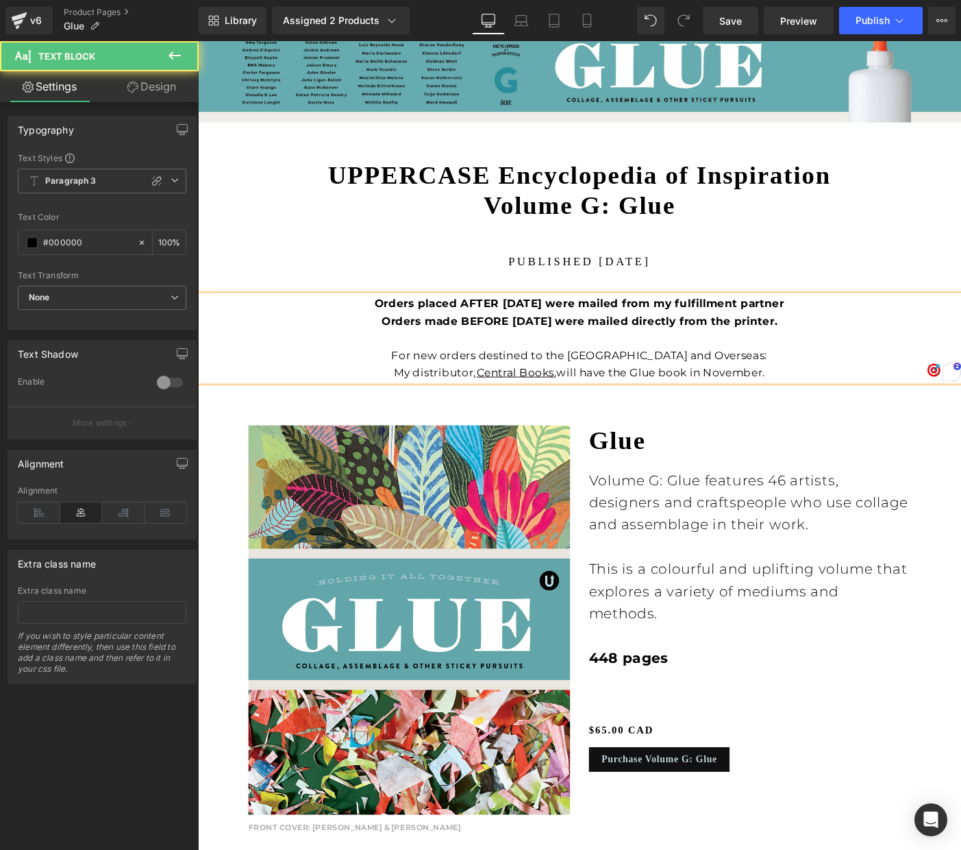
click at [824, 343] on p "Orders placed AFTER [DATE] were mailed from my fulfillment partner Orders made …" at bounding box center [612, 335] width 829 height 37
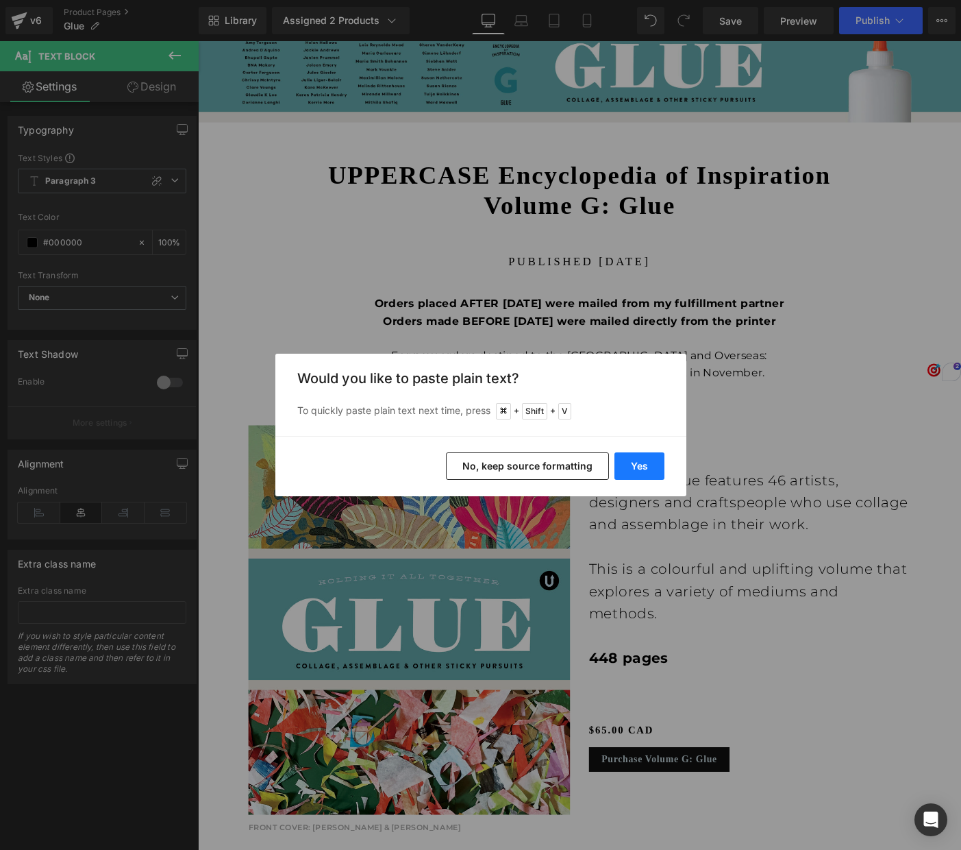
click at [636, 460] on button "Yes" at bounding box center [640, 465] width 50 height 27
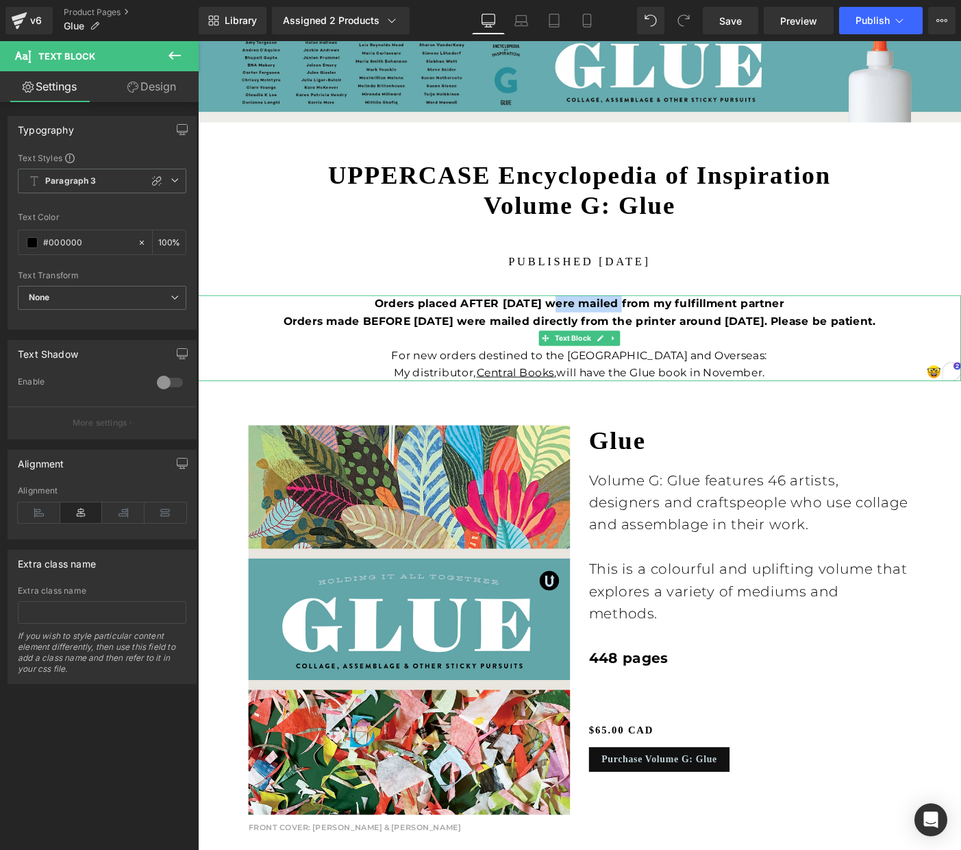
drag, startPoint x: 578, startPoint y: 323, endPoint x: 654, endPoint y: 321, distance: 76.1
click at [654, 321] on strong "Orders placed AFTER [DATE] were mailed from my fulfillment partner Orders made …" at bounding box center [612, 335] width 643 height 32
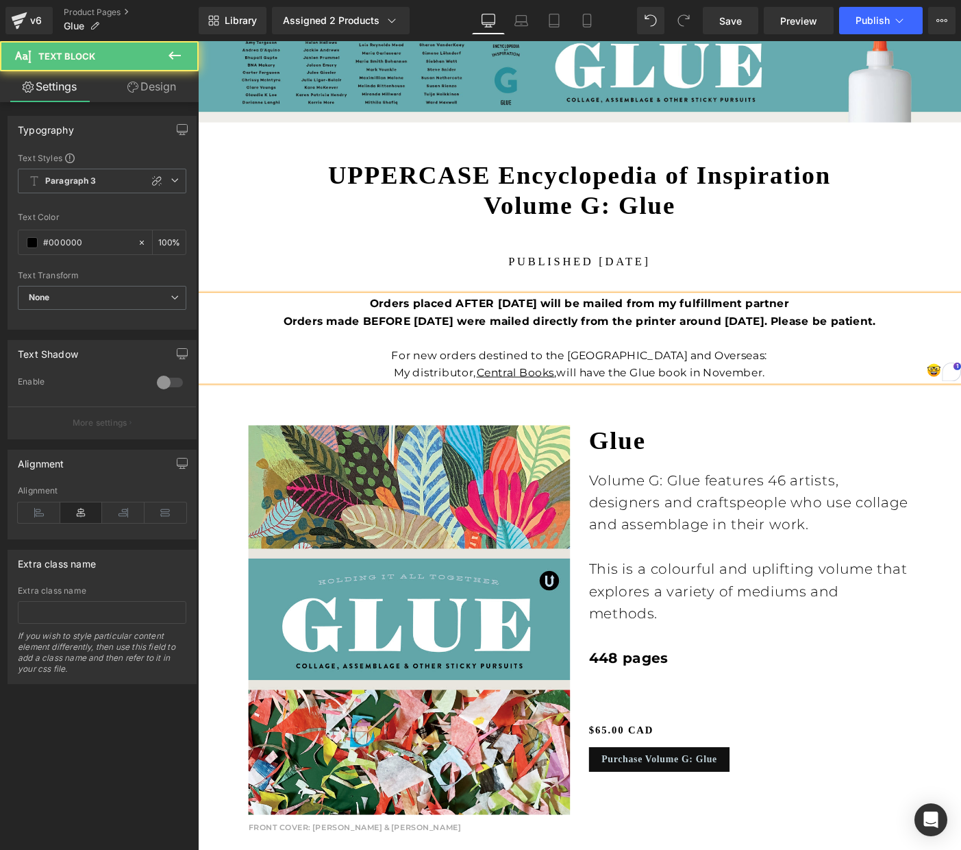
click at [850, 322] on p "Orders placed AFTER [DATE] will be mailed from my fulfillment partner Orders ma…" at bounding box center [612, 335] width 829 height 37
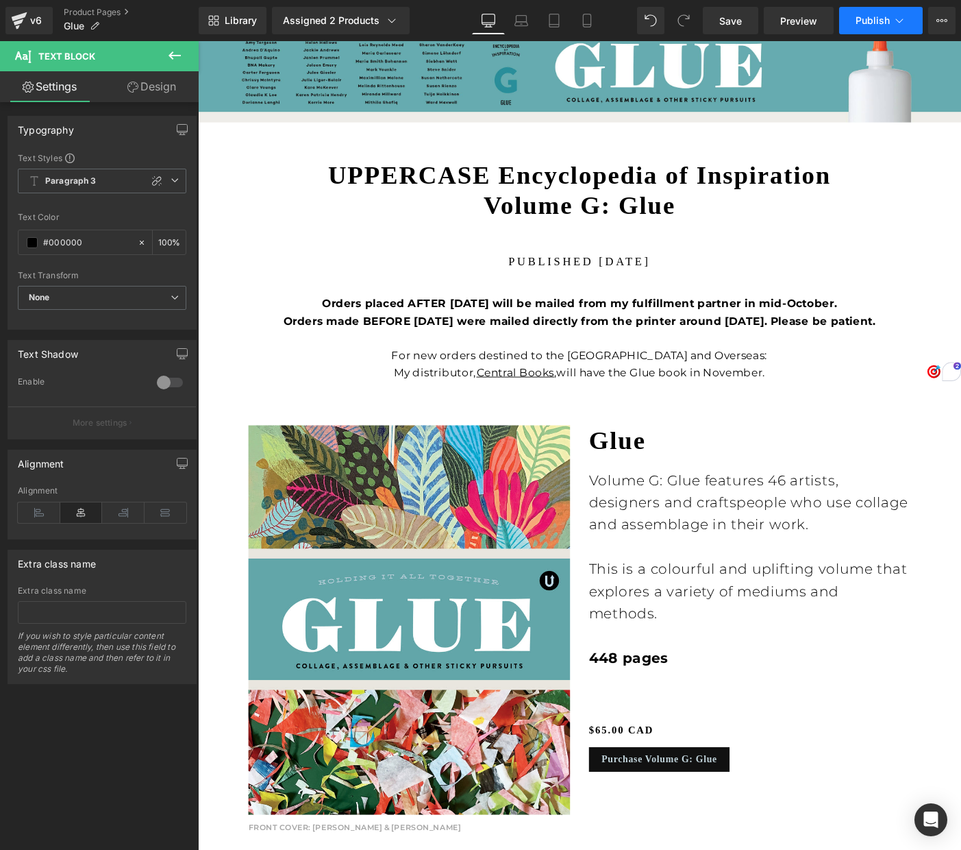
click at [878, 18] on span "Publish" at bounding box center [873, 20] width 34 height 11
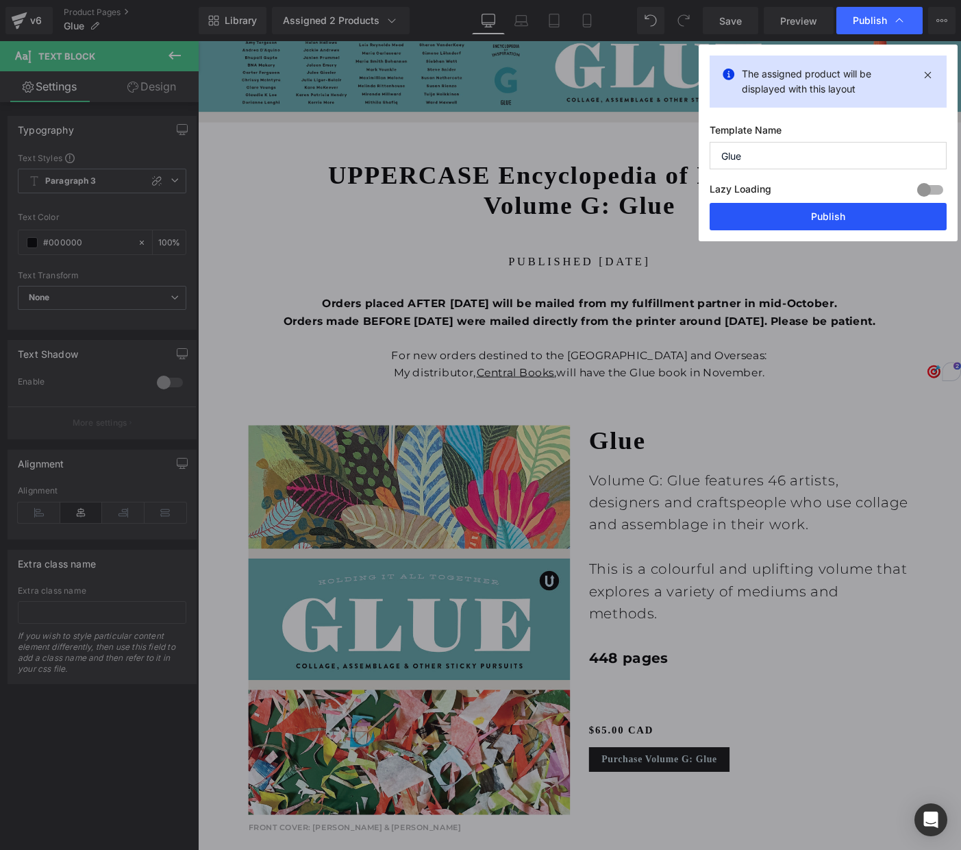
click at [845, 216] on button "Publish" at bounding box center [828, 216] width 237 height 27
